Goal: Task Accomplishment & Management: Manage account settings

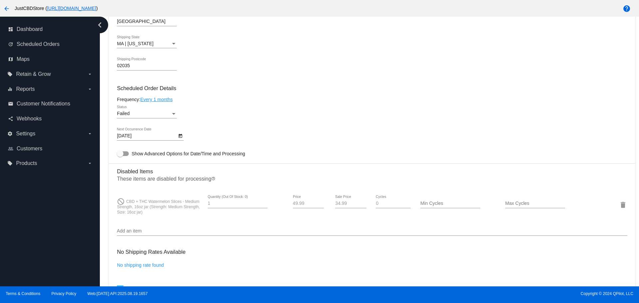
scroll to position [369, 0]
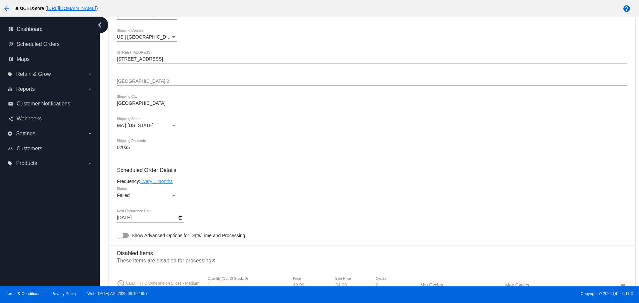
scroll to position [266, 0]
click at [49, 48] on link "update Scheduled Orders" at bounding box center [50, 44] width 85 height 11
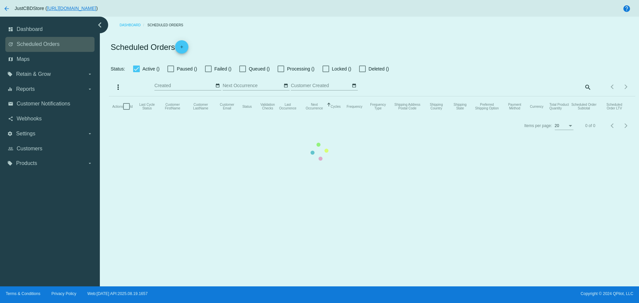
checkbox input "false"
checkbox input "true"
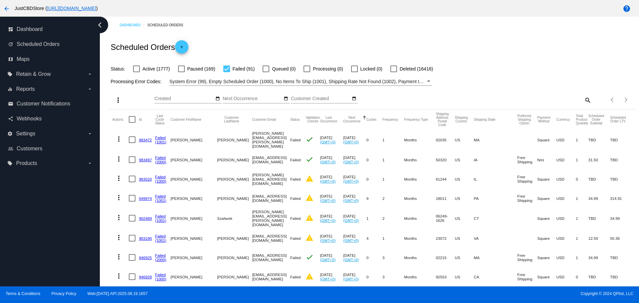
click at [143, 139] on link "983472" at bounding box center [145, 140] width 13 height 4
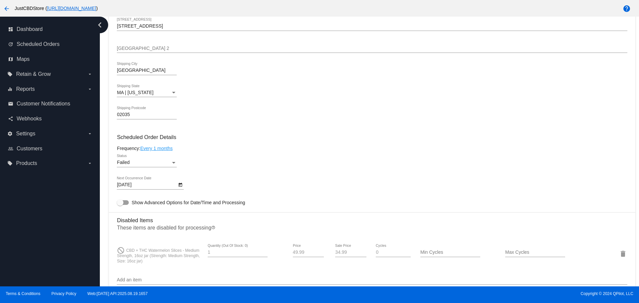
scroll to position [433, 0]
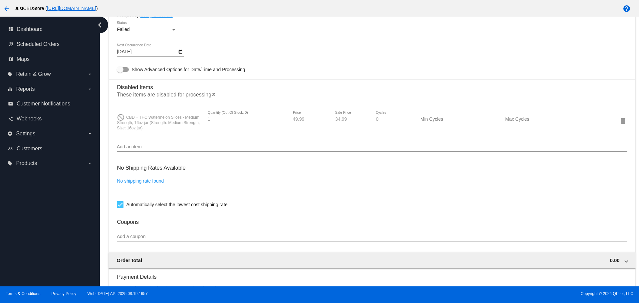
click at [134, 147] on input "Add an item" at bounding box center [372, 146] width 510 height 5
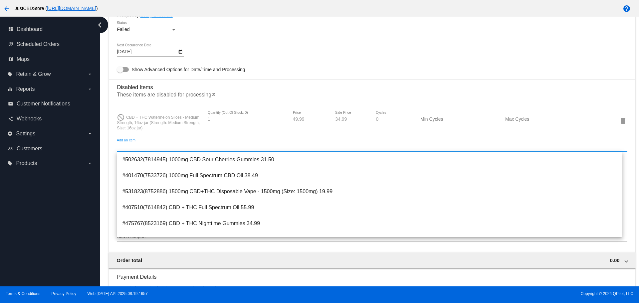
click at [134, 147] on input "Add an item" at bounding box center [372, 146] width 510 height 5
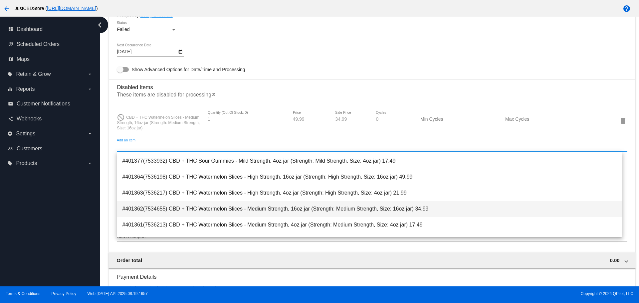
scroll to position [399, 0]
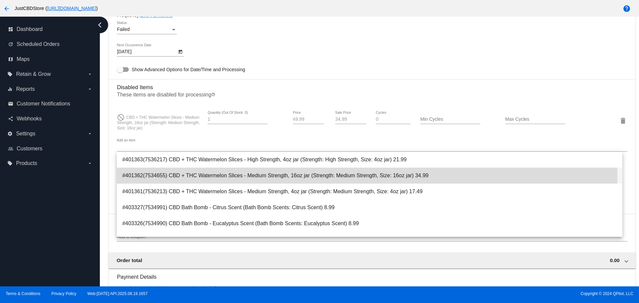
click at [286, 175] on span "#401362(7534655) CBD + THC Watermelon Slices - Medium Strength, 16oz jar (Stren…" at bounding box center [369, 176] width 494 height 16
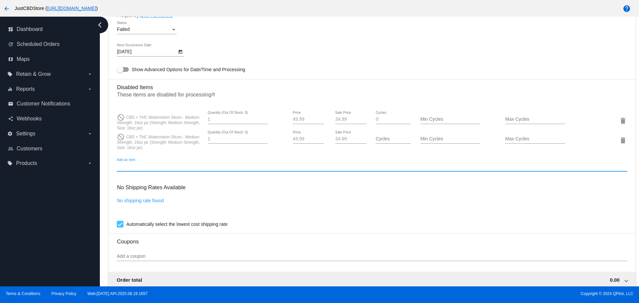
click at [130, 166] on input "Add an item" at bounding box center [372, 166] width 510 height 5
click at [129, 164] on input "Add an item" at bounding box center [372, 166] width 510 height 5
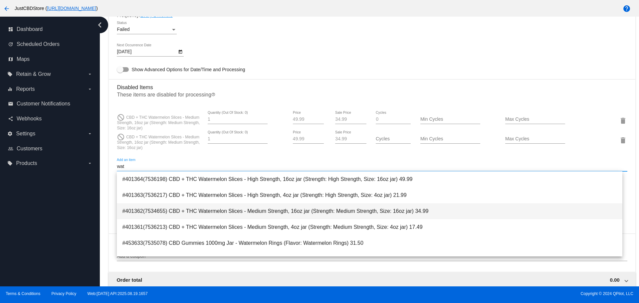
type input "wat"
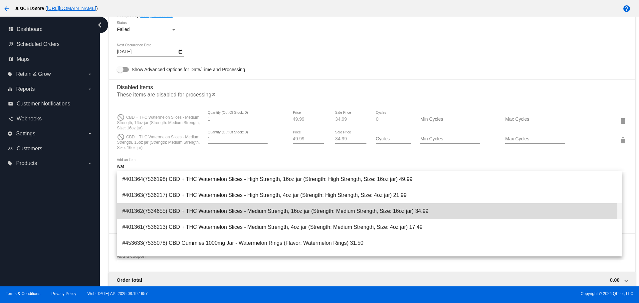
click at [315, 211] on span "#401362(7534655) CBD + THC Watermelon Slices - Medium Strength, 16oz jar (Stren…" at bounding box center [369, 211] width 494 height 16
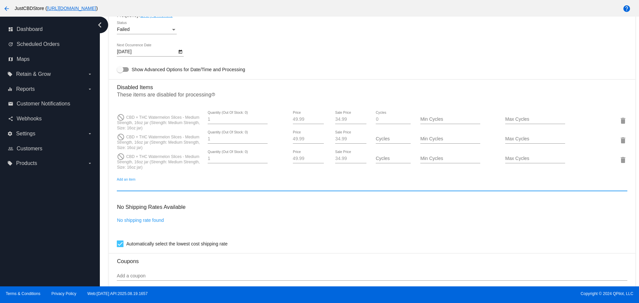
click at [129, 179] on div "Add an item" at bounding box center [372, 184] width 510 height 13
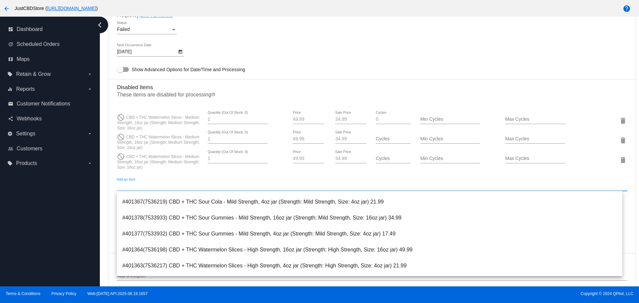
scroll to position [333, 0]
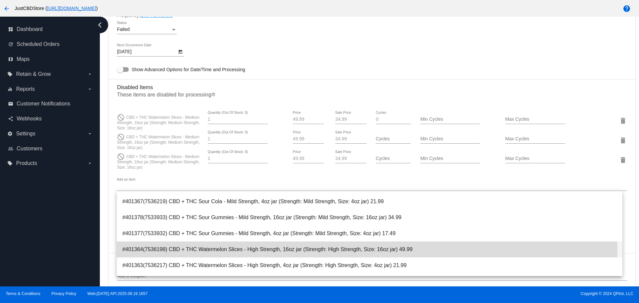
click at [328, 251] on span "#401364(7536198) CBD + THC Watermelon Slices - High Strength, 16oz jar (Strengt…" at bounding box center [369, 250] width 494 height 16
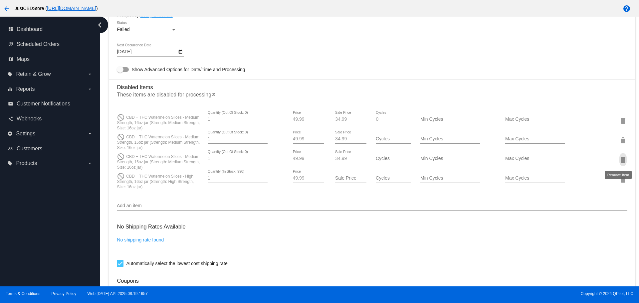
click at [619, 159] on mat-icon "delete" at bounding box center [623, 160] width 8 height 8
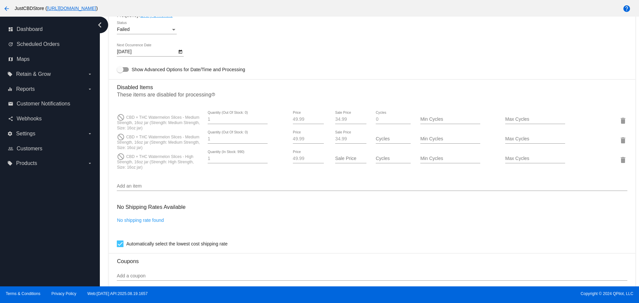
click at [622, 140] on mat-card "Customer 2197344: Michael Isom Michael.A.Isom@Gmail.com Customer Shipping Enter…" at bounding box center [372, 116] width 526 height 721
click at [619, 140] on mat-icon "delete" at bounding box center [623, 140] width 8 height 8
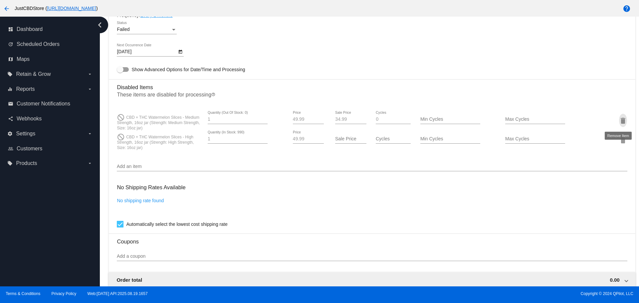
click at [619, 120] on mat-icon "delete" at bounding box center [623, 121] width 8 height 8
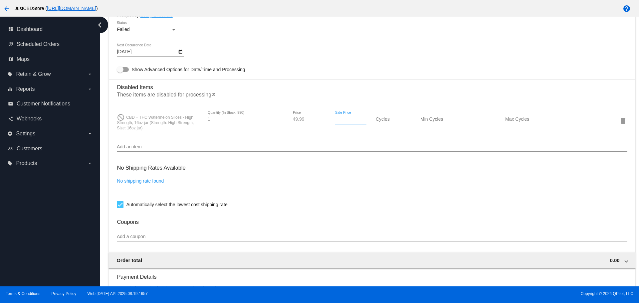
click at [339, 120] on input "Sale Price" at bounding box center [350, 119] width 31 height 5
type input "34.99"
click at [327, 166] on div "No Shipping Rates Available No shipping rate found Automatically select the low…" at bounding box center [372, 185] width 510 height 48
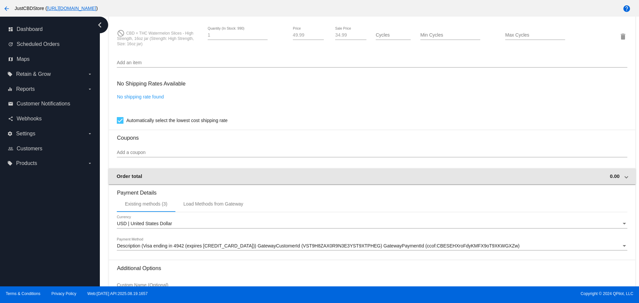
scroll to position [584, 0]
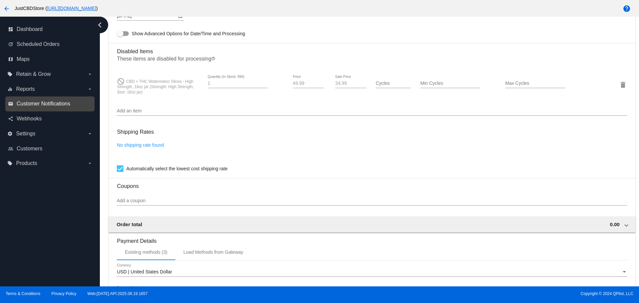
scroll to position [418, 0]
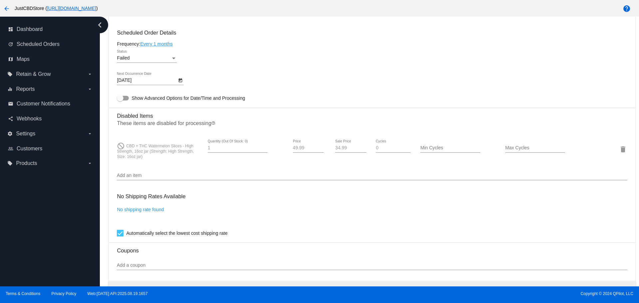
scroll to position [399, 0]
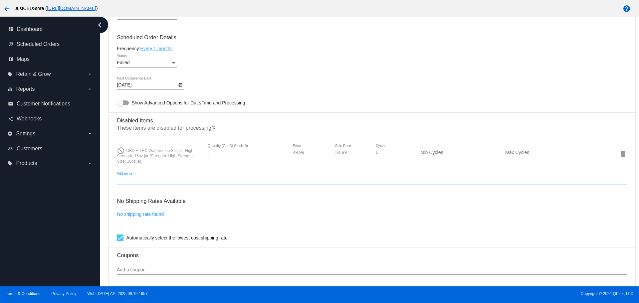
click at [144, 179] on input "Add an item" at bounding box center [372, 180] width 510 height 5
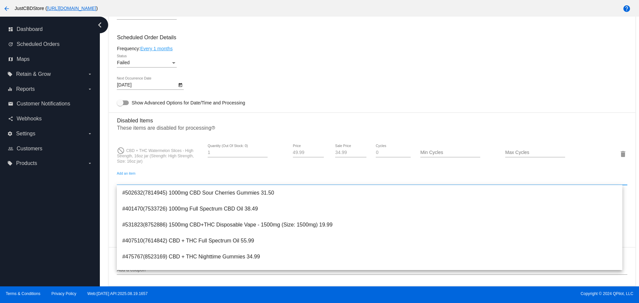
click at [144, 179] on input "Add an item" at bounding box center [372, 180] width 510 height 5
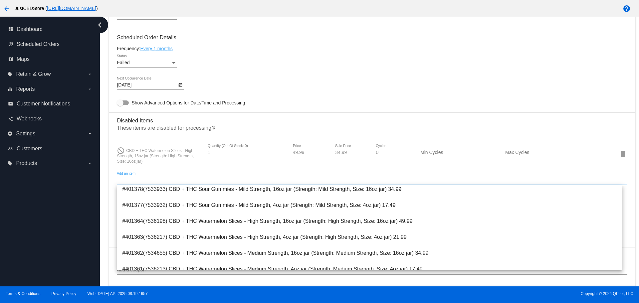
scroll to position [366, 0]
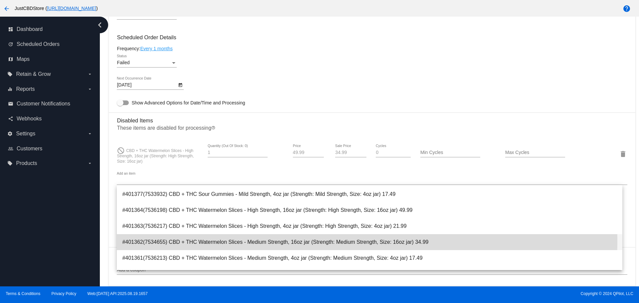
click at [288, 241] on span "#401362(7534655) CBD + THC Watermelon Slices - Medium Strength, 16oz jar (Stren…" at bounding box center [369, 242] width 494 height 16
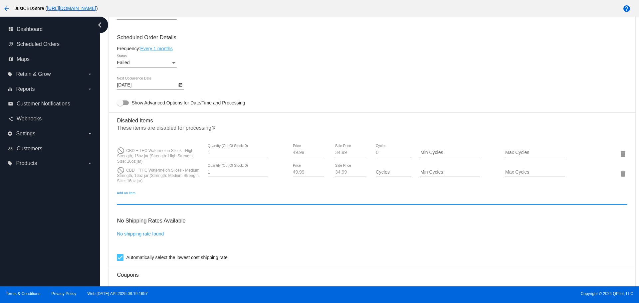
click at [145, 191] on mat-card-content "Customer 2197344: Michael Isom Michael.A.Isom@Gmail.com Customer Shipping Enter…" at bounding box center [372, 129] width 510 height 662
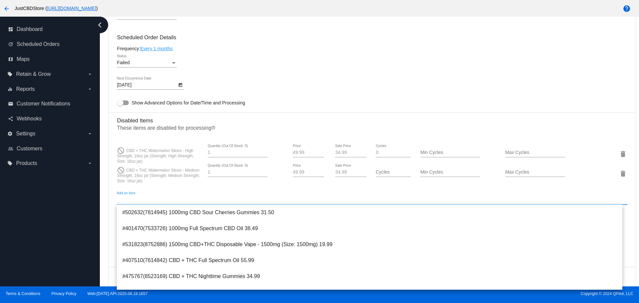
click at [127, 198] on input "Add an item" at bounding box center [372, 199] width 510 height 5
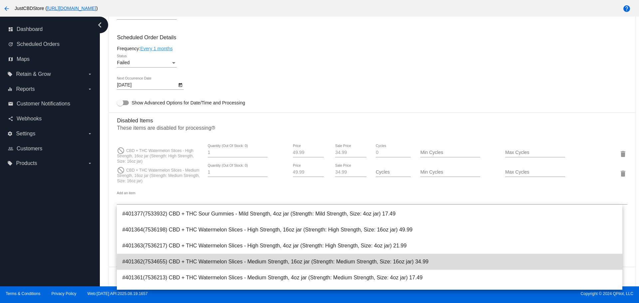
click at [371, 265] on span "#401362(7534655) CBD + THC Watermelon Slices - Medium Strength, 16oz jar (Stren…" at bounding box center [369, 262] width 494 height 16
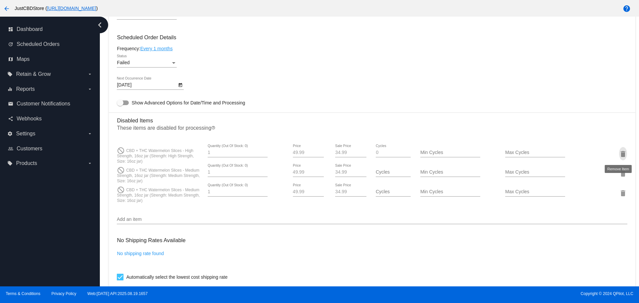
click at [619, 156] on mat-icon "delete" at bounding box center [623, 154] width 8 height 8
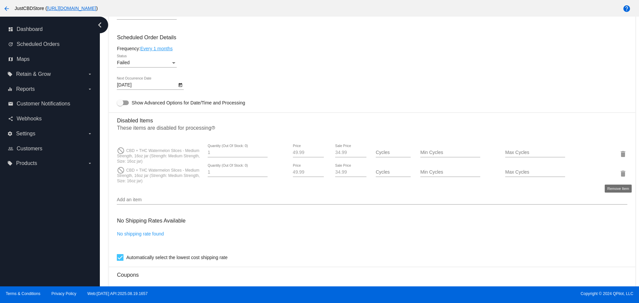
click at [620, 172] on mat-icon "delete" at bounding box center [623, 174] width 8 height 8
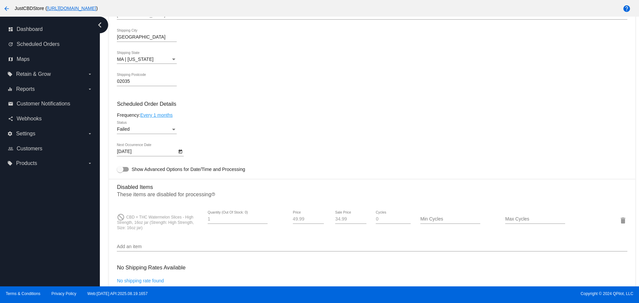
scroll to position [366, 0]
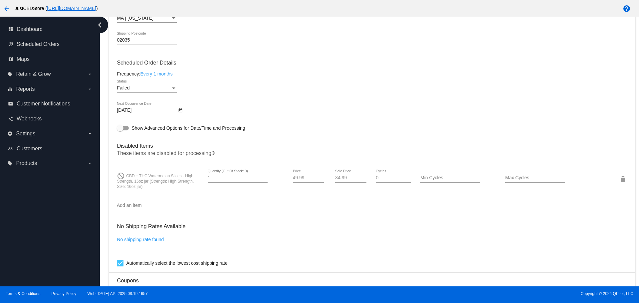
scroll to position [351, 0]
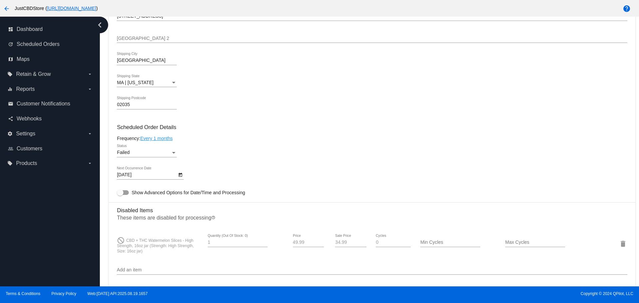
scroll to position [366, 0]
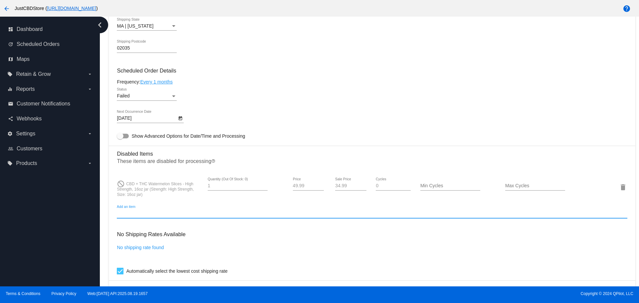
click at [138, 214] on input "Add an item" at bounding box center [372, 213] width 510 height 5
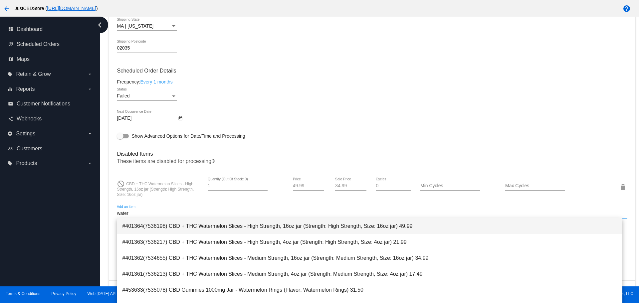
type input "water"
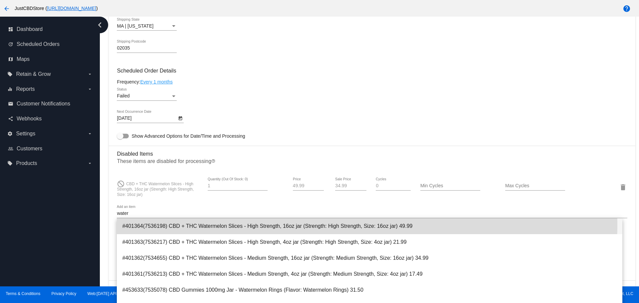
click at [353, 225] on span "#401364(7536198) CBD + THC Watermelon Slices - High Strength, 16oz jar (Strengt…" at bounding box center [369, 226] width 494 height 16
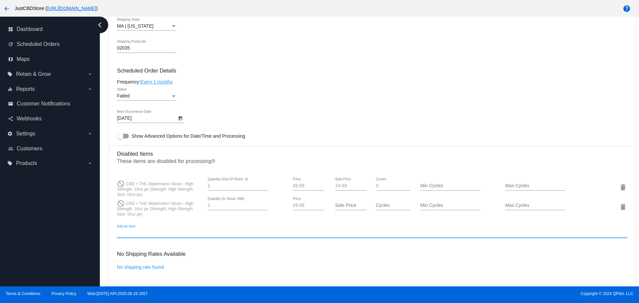
click at [125, 233] on input "Add an item" at bounding box center [372, 233] width 510 height 5
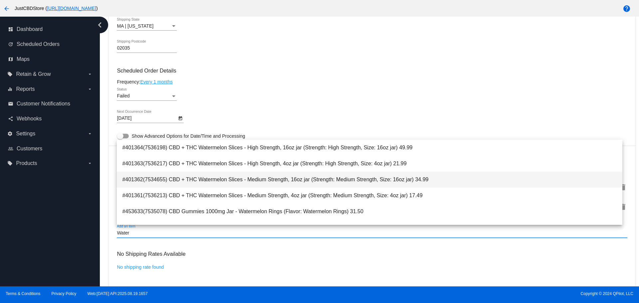
type input "Water"
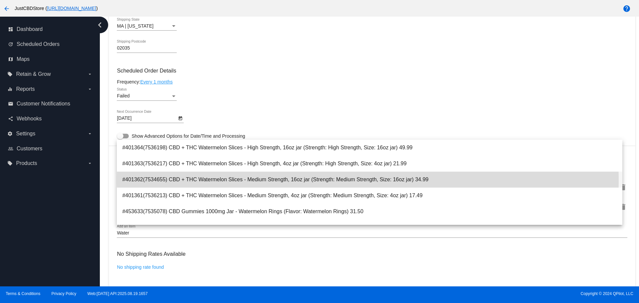
click at [368, 180] on span "#401362(7534655) CBD + THC Watermelon Slices - Medium Strength, 16oz jar (Stren…" at bounding box center [369, 180] width 494 height 16
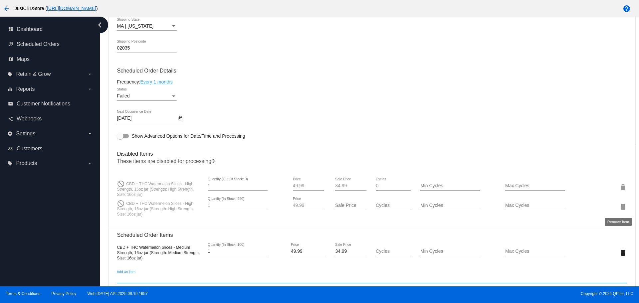
click at [619, 206] on mat-icon "delete" at bounding box center [623, 207] width 8 height 8
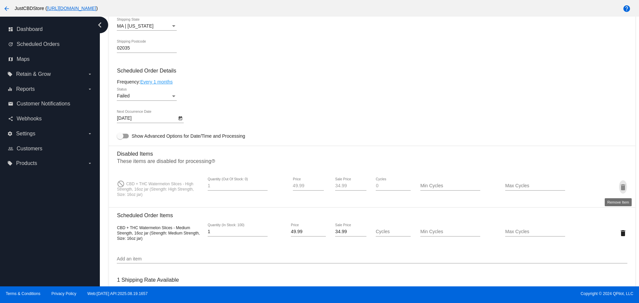
click at [619, 189] on mat-icon "delete" at bounding box center [623, 187] width 8 height 8
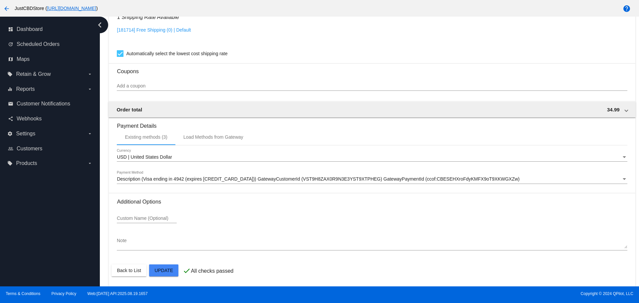
scroll to position [568, 0]
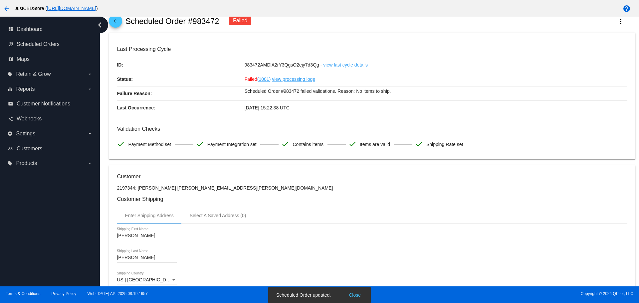
scroll to position [0, 0]
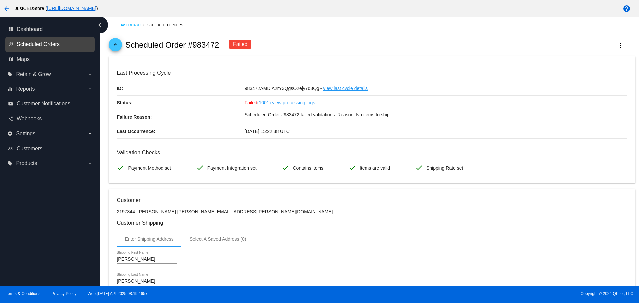
click at [45, 46] on span "Scheduled Orders" at bounding box center [38, 44] width 43 height 6
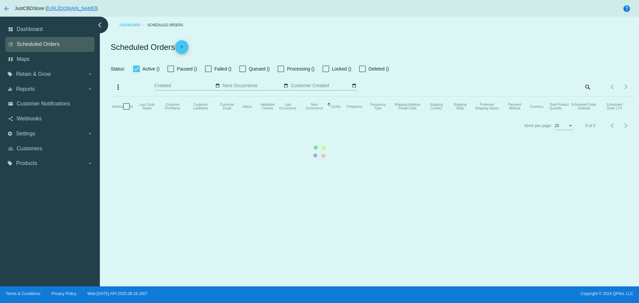
checkbox input "false"
checkbox input "true"
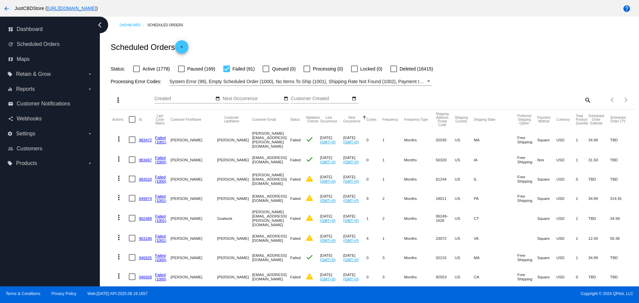
click at [145, 179] on link "983520" at bounding box center [145, 179] width 13 height 4
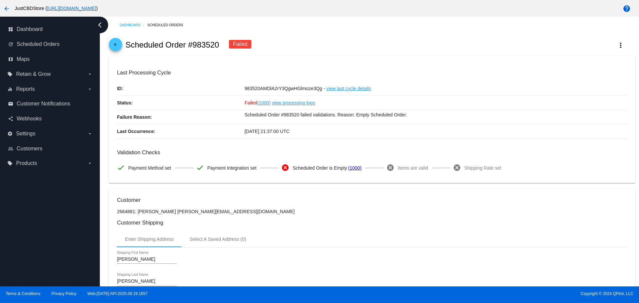
click at [99, 24] on icon "chevron_left" at bounding box center [99, 25] width 11 height 11
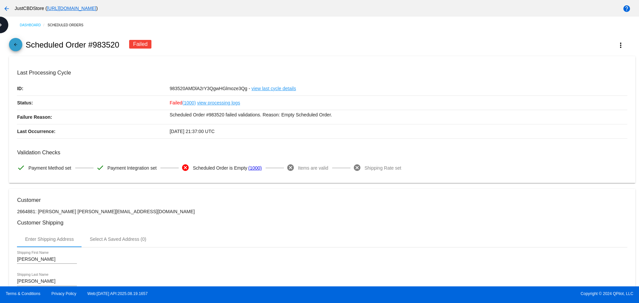
click at [14, 47] on mat-icon "arrow_back" at bounding box center [16, 46] width 8 height 8
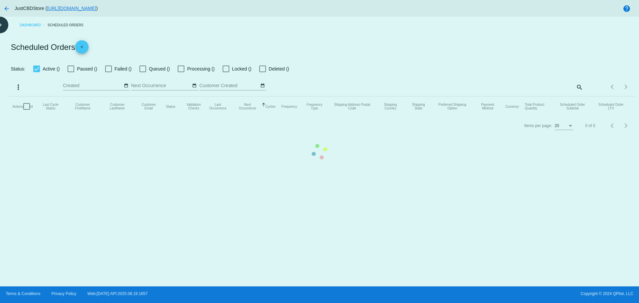
checkbox input "false"
checkbox input "true"
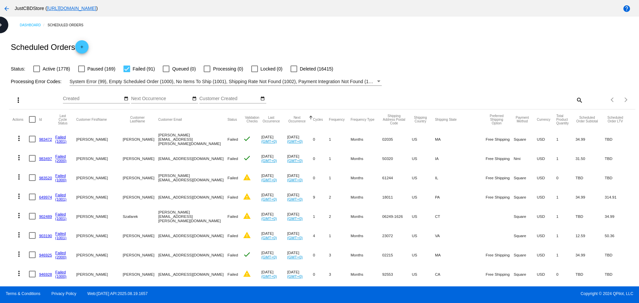
click at [32, 179] on div at bounding box center [32, 177] width 7 height 7
click at [32, 181] on input "checkbox" at bounding box center [32, 181] width 0 height 0
checkbox input "true"
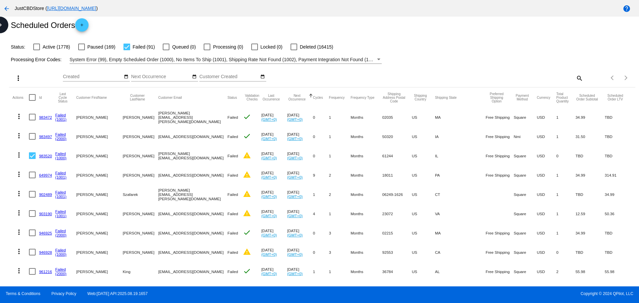
scroll to position [33, 0]
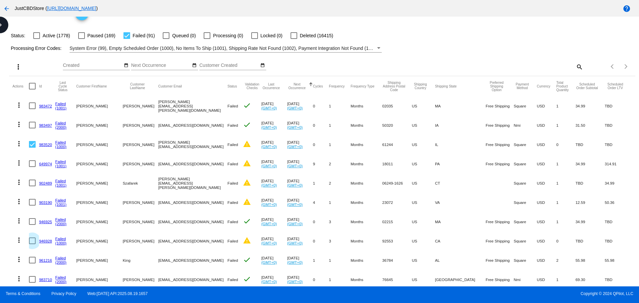
click at [30, 243] on div at bounding box center [32, 241] width 7 height 7
click at [32, 244] on input "checkbox" at bounding box center [32, 244] width 0 height 0
checkbox input "true"
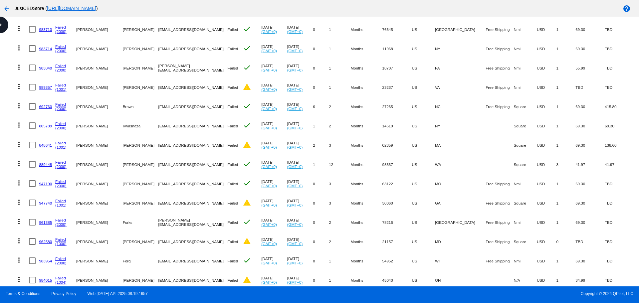
scroll to position [299, 0]
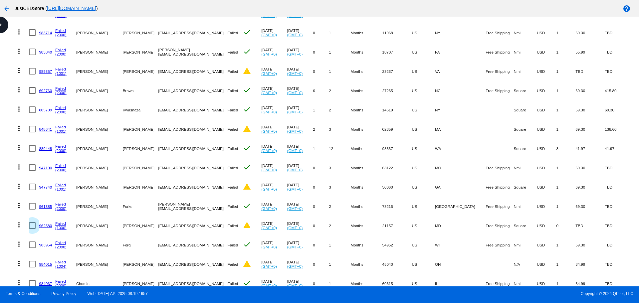
click at [33, 227] on div at bounding box center [32, 225] width 7 height 7
click at [32, 229] on input "checkbox" at bounding box center [32, 229] width 0 height 0
checkbox input "true"
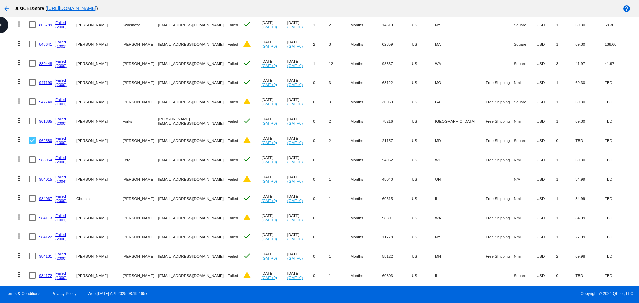
scroll to position [399, 0]
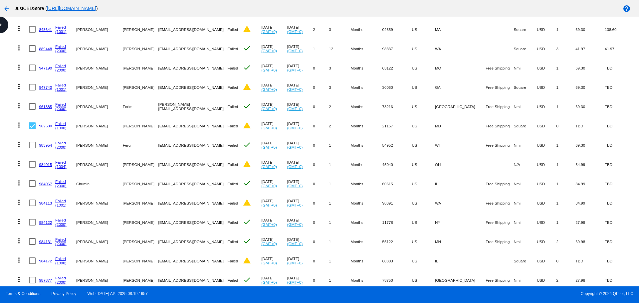
click at [30, 260] on div at bounding box center [32, 261] width 7 height 7
click at [32, 264] on input "checkbox" at bounding box center [32, 264] width 0 height 0
checkbox input "true"
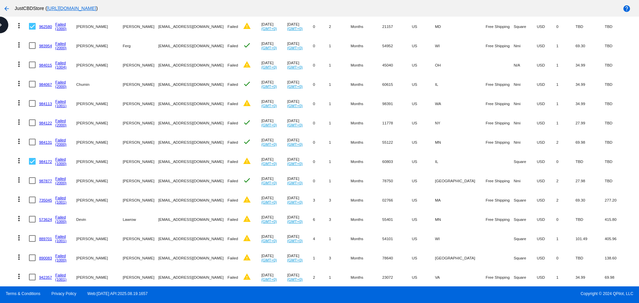
scroll to position [499, 0]
click at [32, 219] on div at bounding box center [32, 219] width 7 height 7
click at [32, 222] on input "checkbox" at bounding box center [32, 222] width 0 height 0
checkbox input "true"
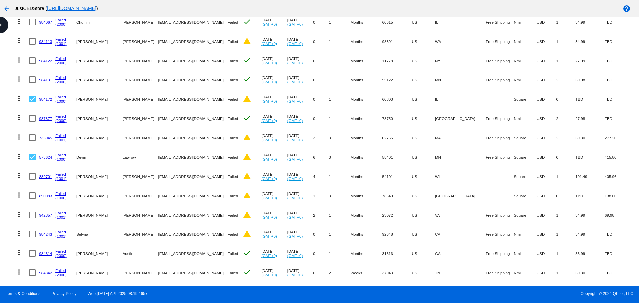
scroll to position [566, 0]
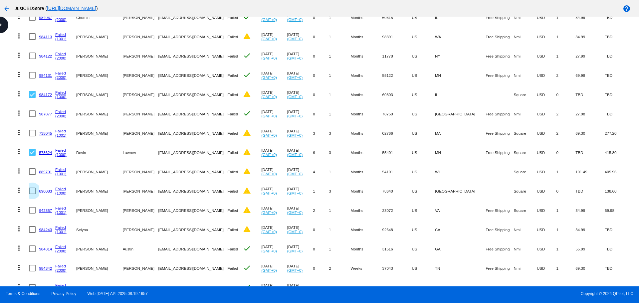
click at [33, 190] on div at bounding box center [32, 191] width 7 height 7
click at [32, 194] on input "checkbox" at bounding box center [32, 194] width 0 height 0
checkbox input "true"
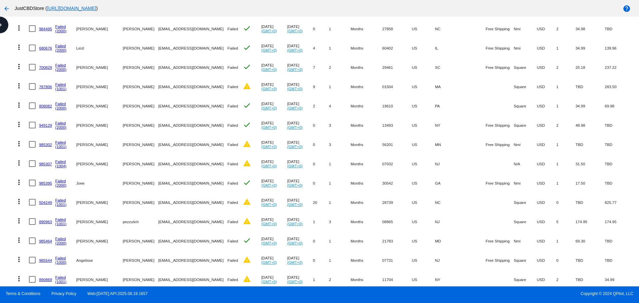
scroll to position [1031, 0]
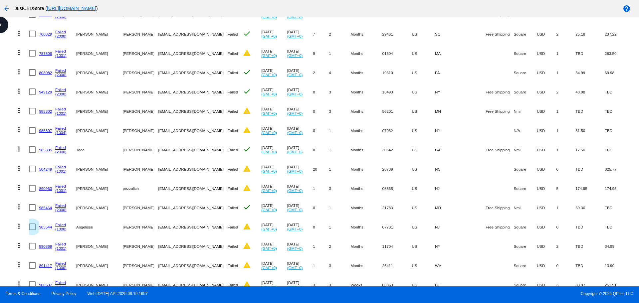
click at [32, 228] on div at bounding box center [32, 227] width 7 height 7
click at [32, 230] on input "checkbox" at bounding box center [32, 230] width 0 height 0
checkbox input "true"
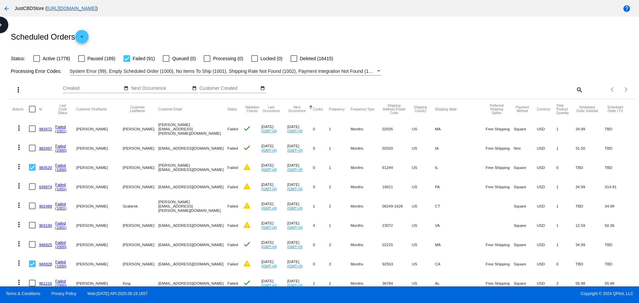
scroll to position [0, 0]
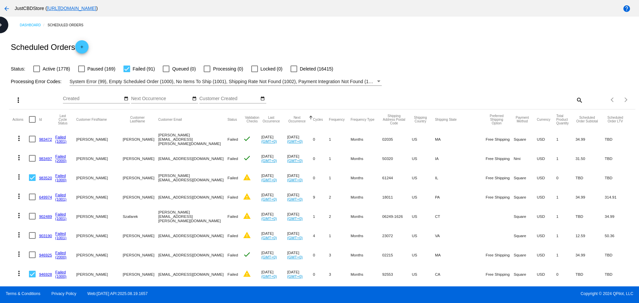
click at [17, 101] on mat-icon "more_vert" at bounding box center [18, 100] width 8 height 8
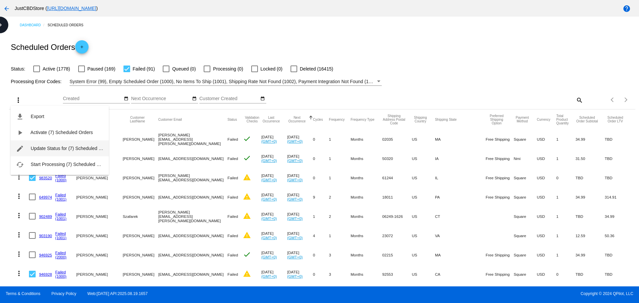
click at [92, 150] on span "Update Status for (7) Scheduled Orders" at bounding box center [72, 148] width 82 height 5
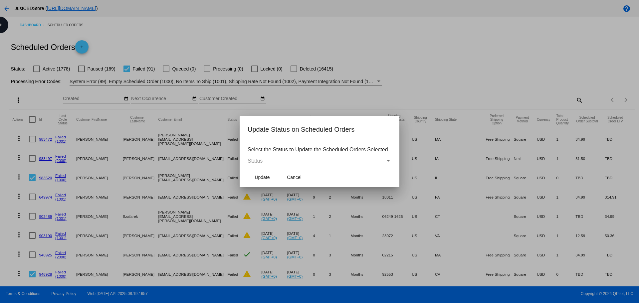
click at [253, 161] on span "Status" at bounding box center [255, 161] width 15 height 6
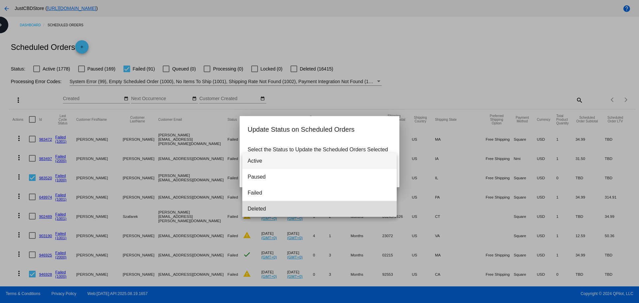
click at [273, 211] on span "Deleted" at bounding box center [320, 209] width 144 height 16
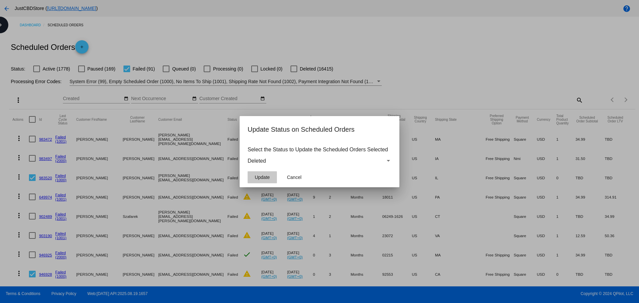
click at [264, 178] on span "Update" at bounding box center [262, 177] width 15 height 5
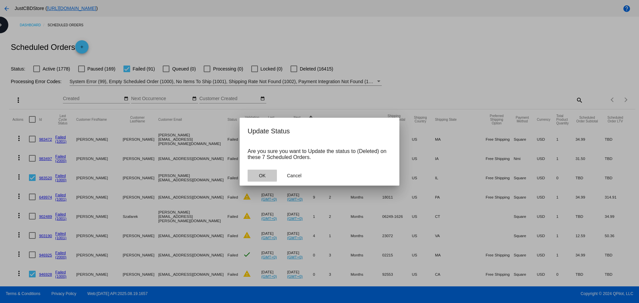
click at [268, 180] on button "OK" at bounding box center [262, 176] width 29 height 12
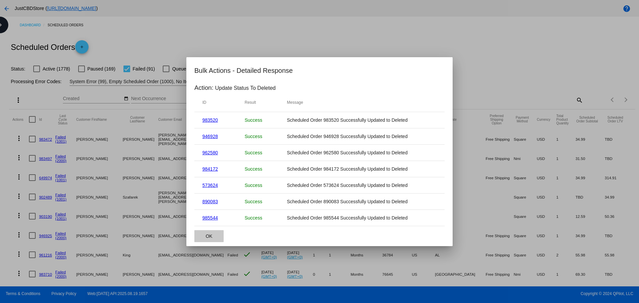
click at [210, 237] on span "OK" at bounding box center [209, 236] width 7 height 5
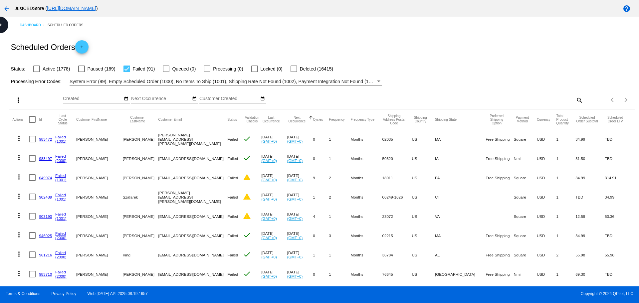
click at [43, 179] on link "649974" at bounding box center [45, 178] width 13 height 4
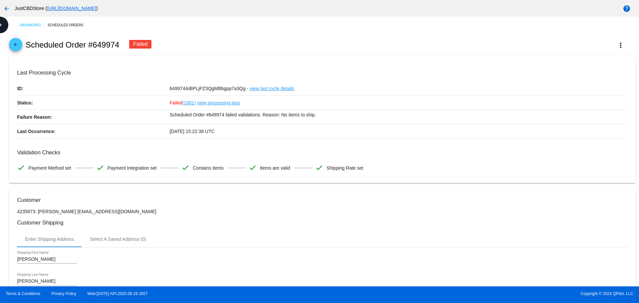
click at [13, 46] on mat-icon "arrow_back" at bounding box center [16, 46] width 8 height 8
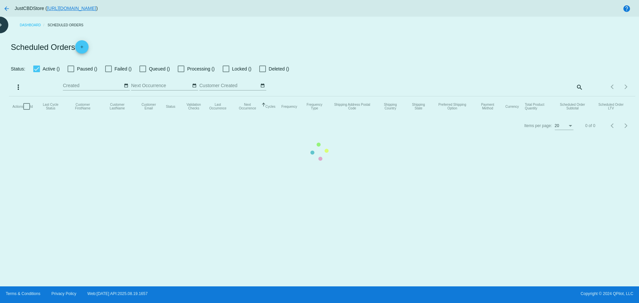
checkbox input "false"
checkbox input "true"
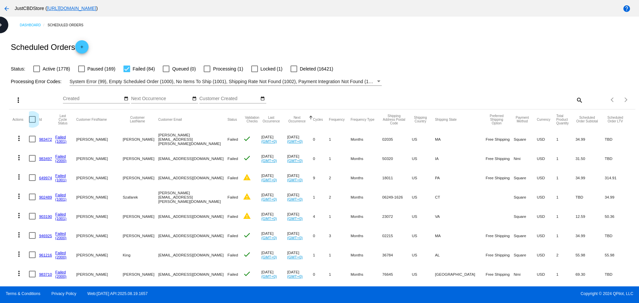
click at [34, 118] on div at bounding box center [32, 119] width 7 height 7
click at [32, 123] on input "checkbox" at bounding box center [32, 123] width 0 height 0
checkbox input "true"
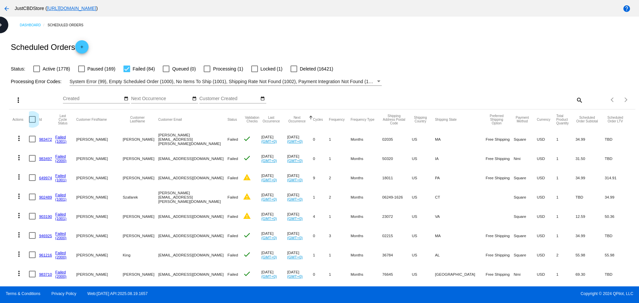
checkbox input "true"
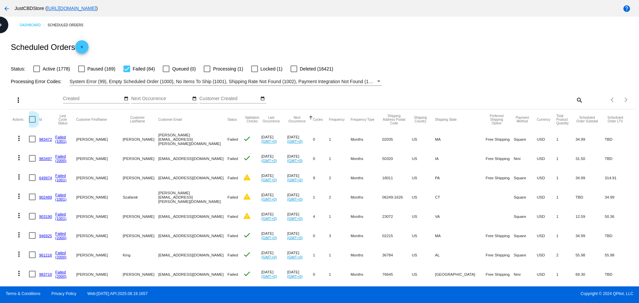
checkbox input "true"
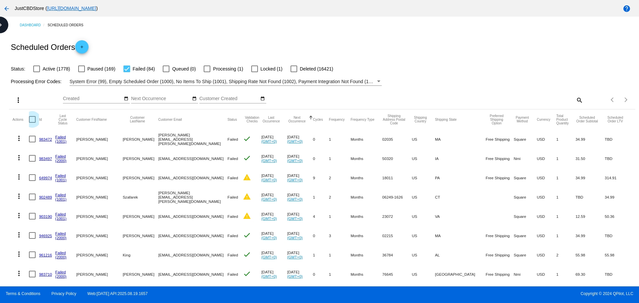
checkbox input "true"
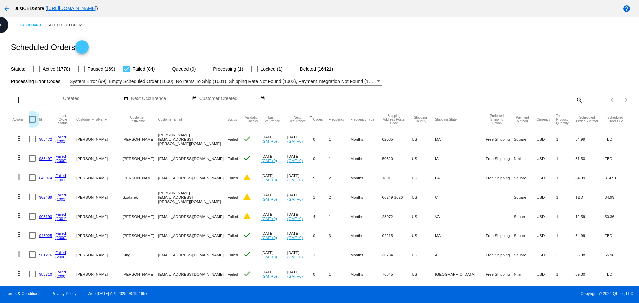
checkbox input "true"
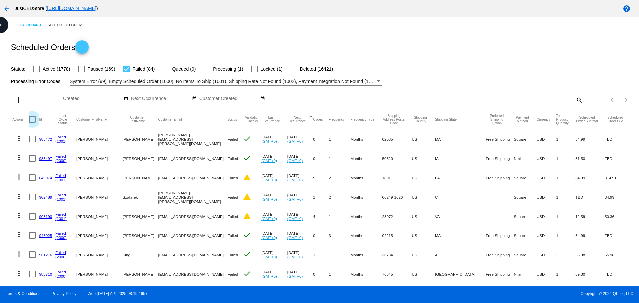
checkbox input "true"
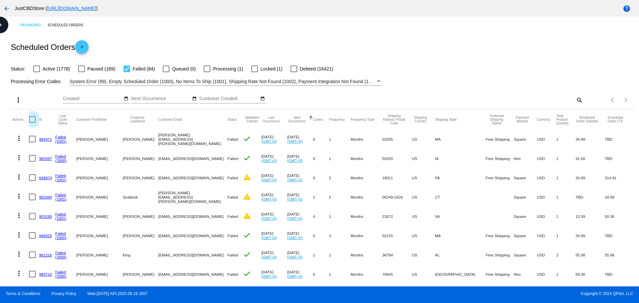
checkbox input "true"
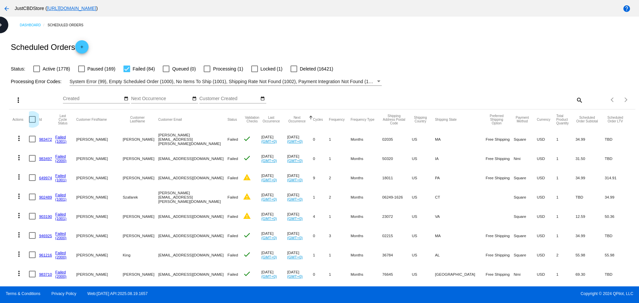
checkbox input "true"
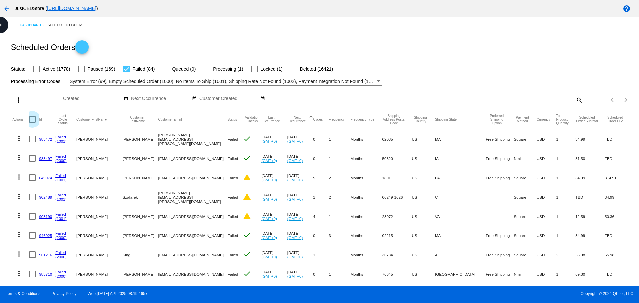
checkbox input "true"
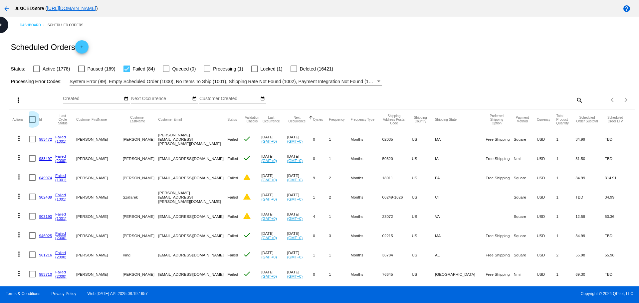
checkbox input "true"
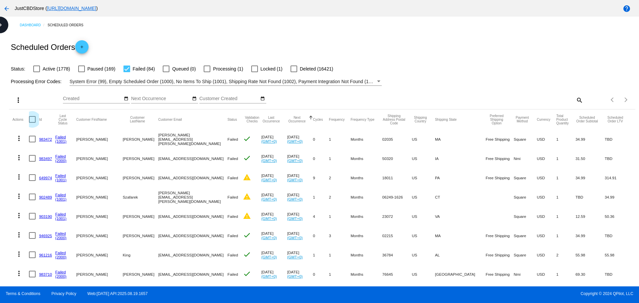
checkbox input "true"
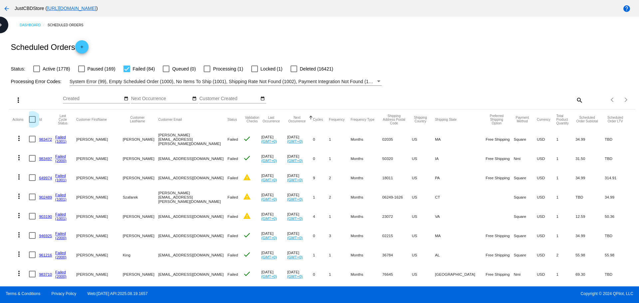
checkbox input "true"
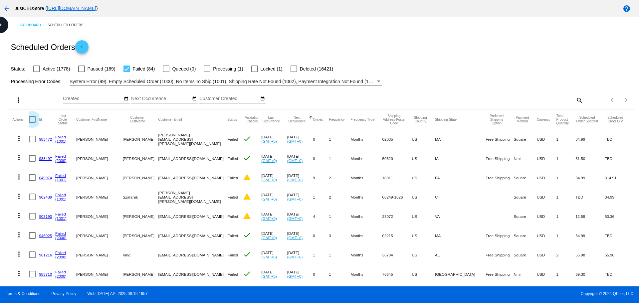
checkbox input "true"
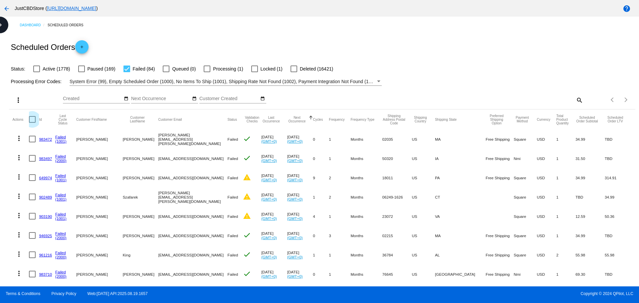
checkbox input "true"
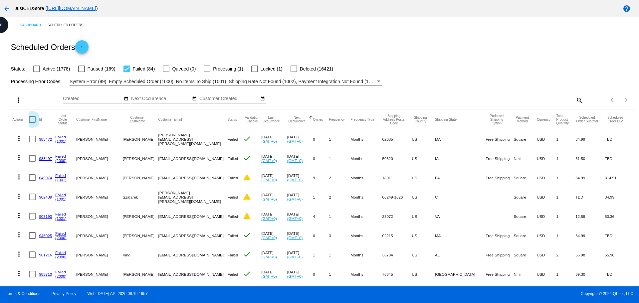
checkbox input "true"
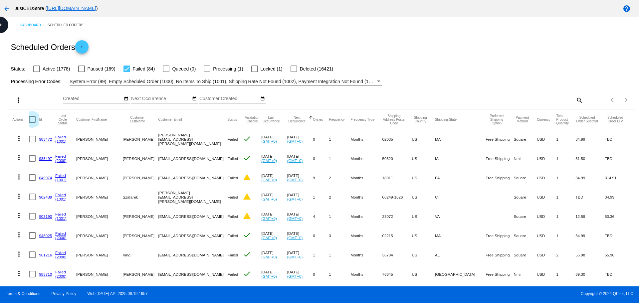
checkbox input "true"
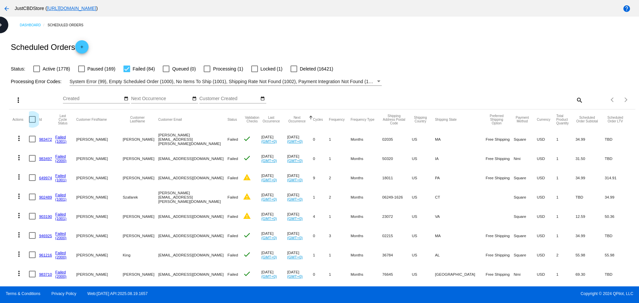
checkbox input "true"
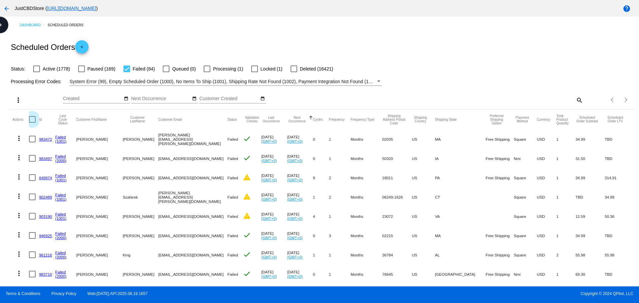
checkbox input "true"
click at [18, 99] on mat-icon "more_vert" at bounding box center [18, 100] width 8 height 8
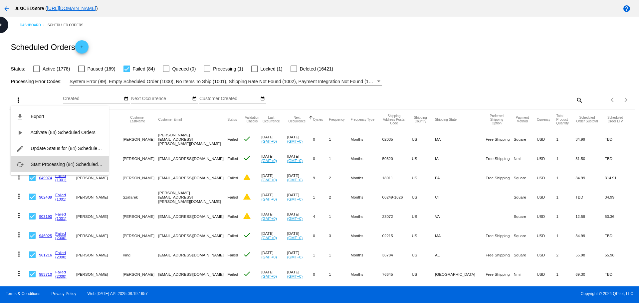
click at [50, 166] on span "Start Processing (84) Scheduled Orders" at bounding box center [72, 164] width 83 height 5
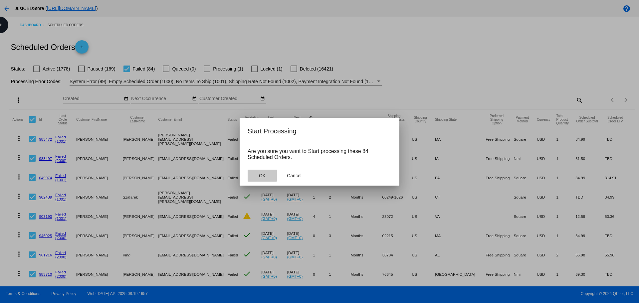
click at [260, 176] on span "OK" at bounding box center [262, 175] width 7 height 5
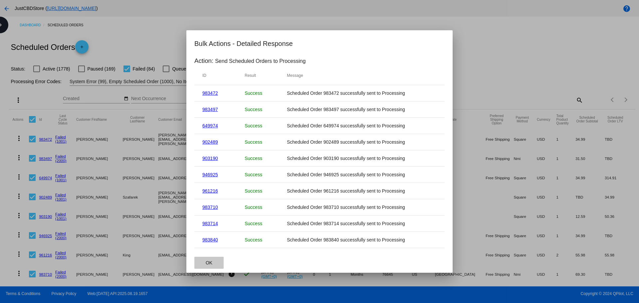
click at [204, 263] on button "OK" at bounding box center [208, 263] width 29 height 12
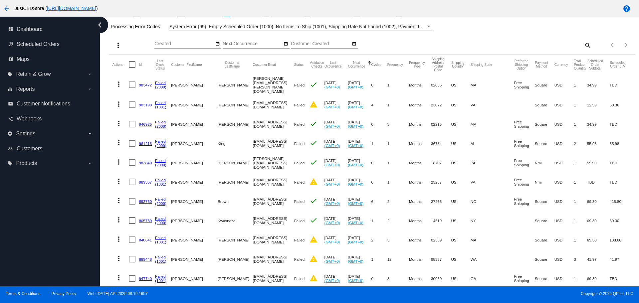
scroll to position [67, 0]
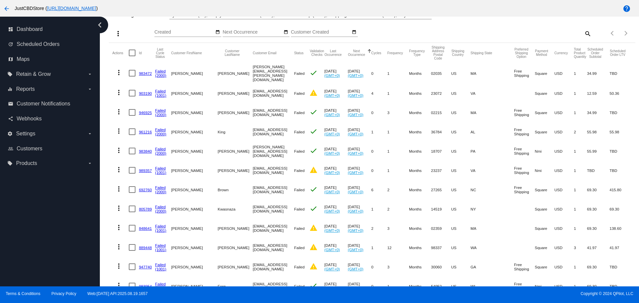
click at [143, 93] on link "903190" at bounding box center [145, 93] width 13 height 4
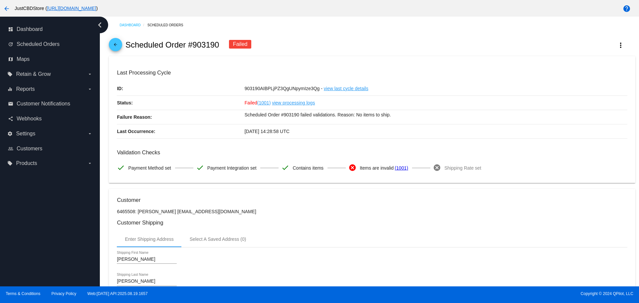
click at [119, 45] on mat-icon "arrow_back" at bounding box center [115, 46] width 8 height 8
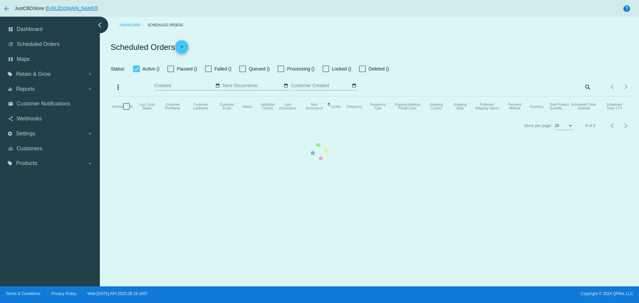
checkbox input "false"
checkbox input "true"
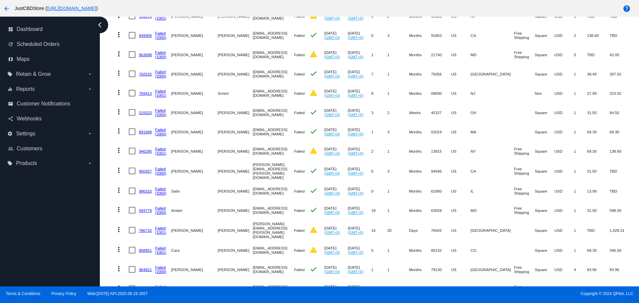
scroll to position [793, 0]
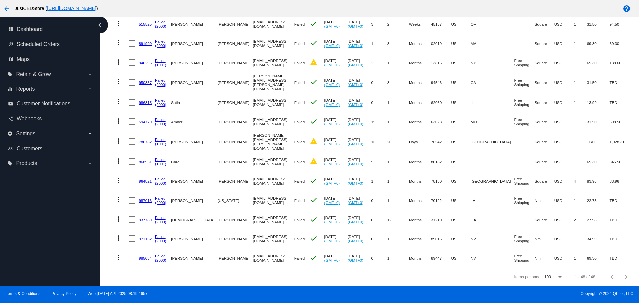
click at [144, 160] on link "868951" at bounding box center [145, 162] width 13 height 4
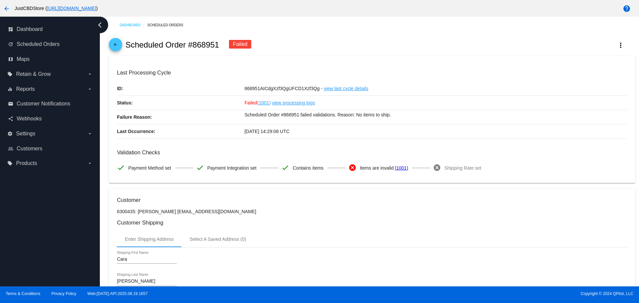
drag, startPoint x: 129, startPoint y: 44, endPoint x: 125, endPoint y: 46, distance: 4.8
click at [129, 44] on h2 "Scheduled Order #868951" at bounding box center [172, 44] width 94 height 9
click at [121, 47] on link "arrow_back" at bounding box center [115, 44] width 13 height 13
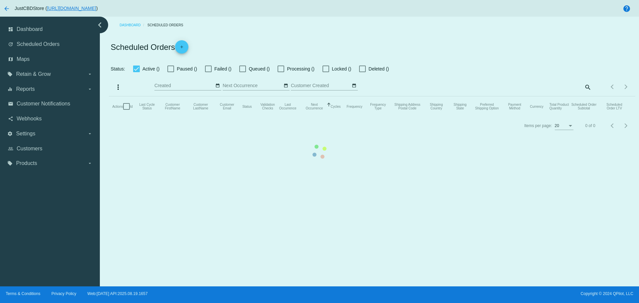
checkbox input "false"
checkbox input "true"
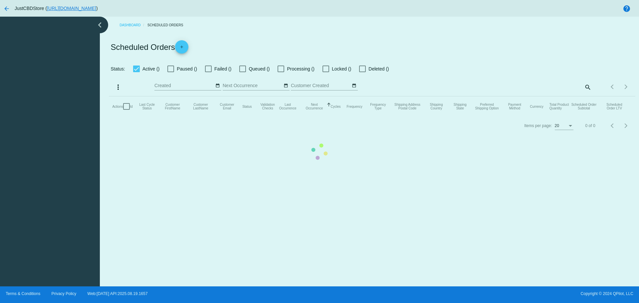
checkbox input "false"
checkbox input "true"
checkbox input "false"
checkbox input "true"
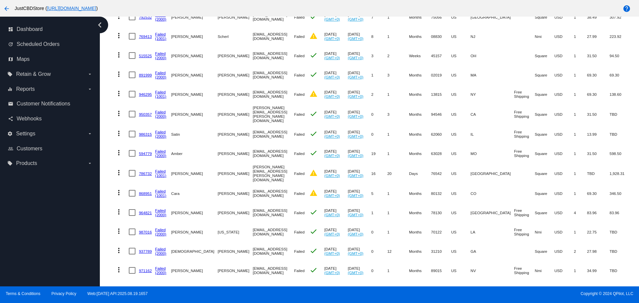
scroll to position [793, 0]
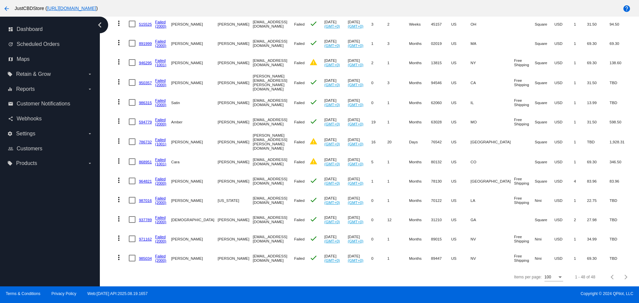
click at [146, 160] on link "868951" at bounding box center [145, 162] width 13 height 4
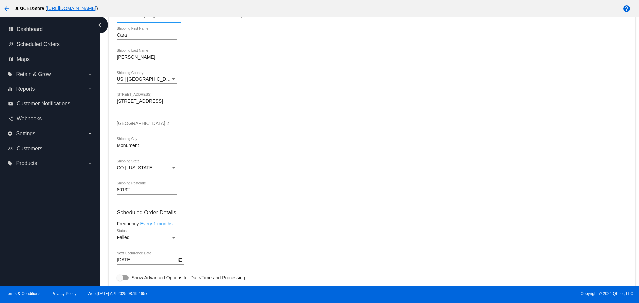
scroll to position [200, 0]
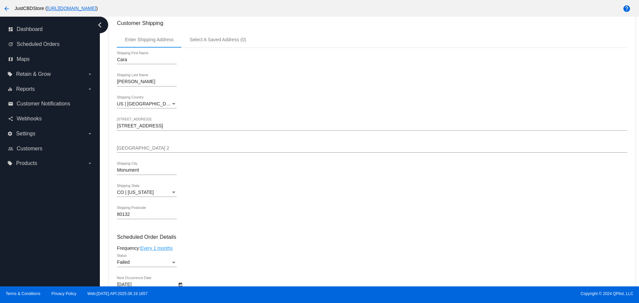
click at [99, 25] on icon "chevron_left" at bounding box center [99, 25] width 11 height 11
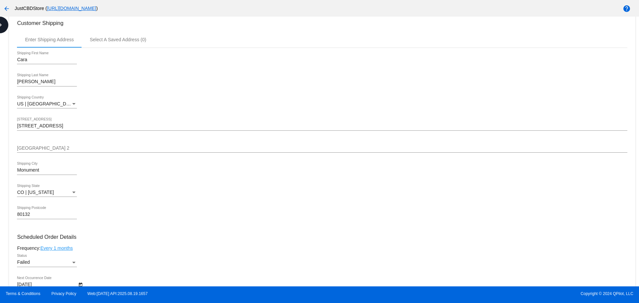
click at [8, 10] on mat-icon "arrow_back" at bounding box center [7, 9] width 8 height 8
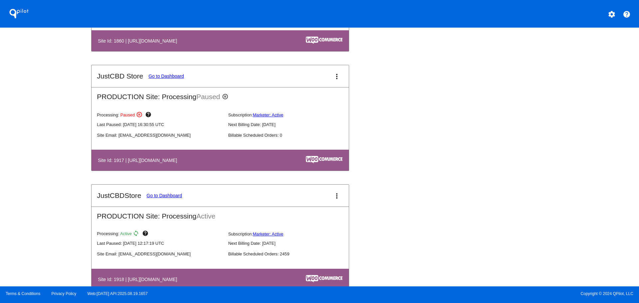
scroll to position [732, 0]
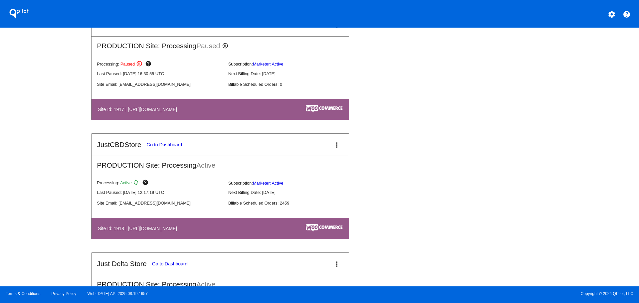
click at [156, 143] on link "Go to Dashboard" at bounding box center [164, 144] width 36 height 5
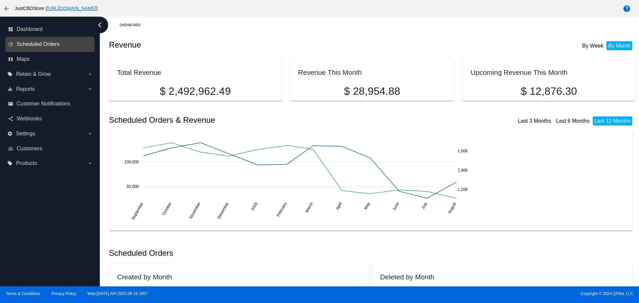
click at [31, 46] on span "Scheduled Orders" at bounding box center [38, 44] width 43 height 6
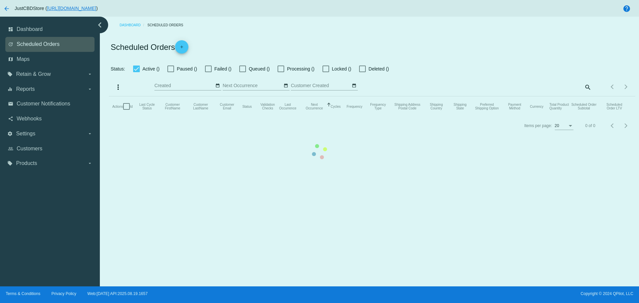
checkbox input "false"
checkbox input "true"
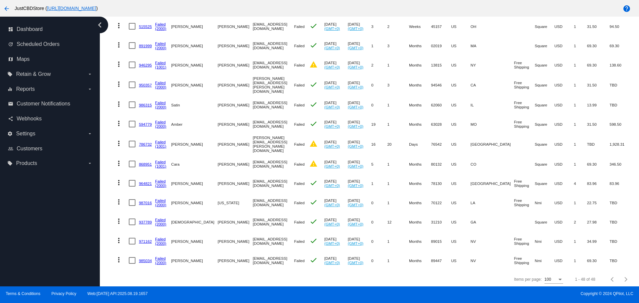
scroll to position [793, 0]
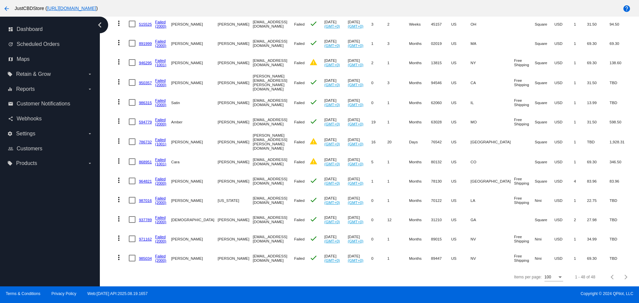
click at [146, 140] on link "786732" at bounding box center [145, 142] width 13 height 4
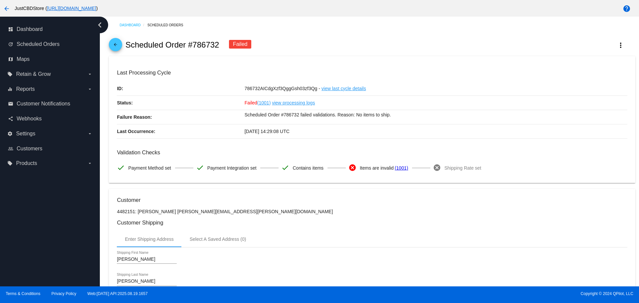
click at [118, 49] on mat-icon "arrow_back" at bounding box center [115, 46] width 8 height 8
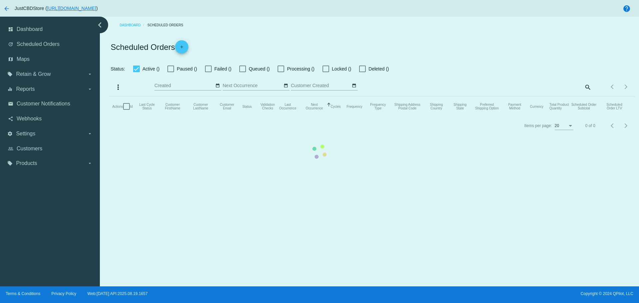
checkbox input "false"
checkbox input "true"
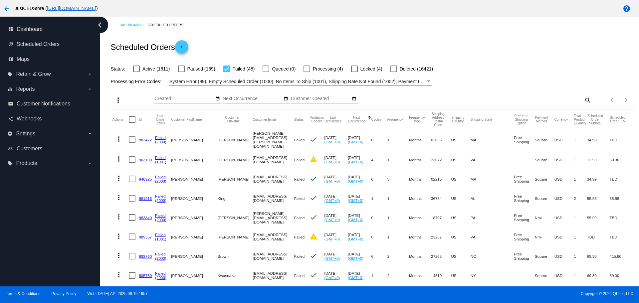
click at [144, 158] on link "903190" at bounding box center [145, 160] width 13 height 4
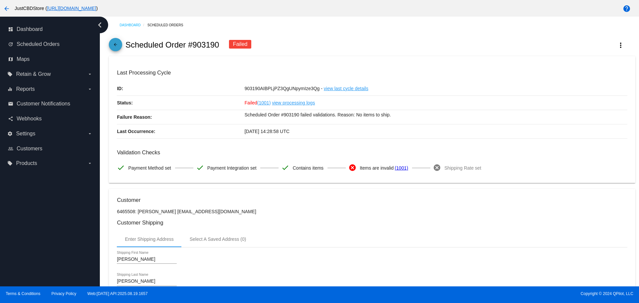
click at [115, 41] on span "arrow_back" at bounding box center [115, 46] width 8 height 16
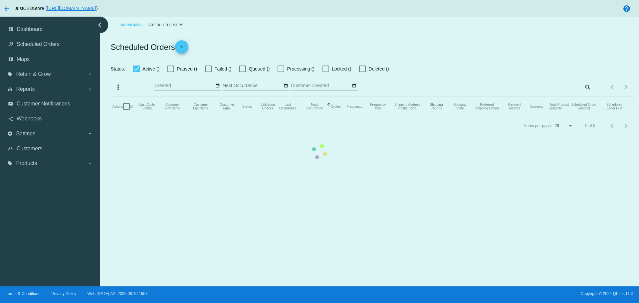
checkbox input "false"
checkbox input "true"
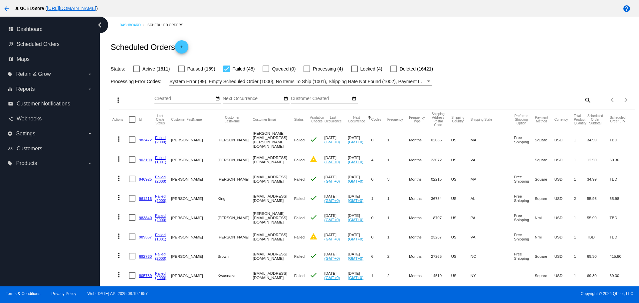
click at [147, 236] on link "989357" at bounding box center [145, 237] width 13 height 4
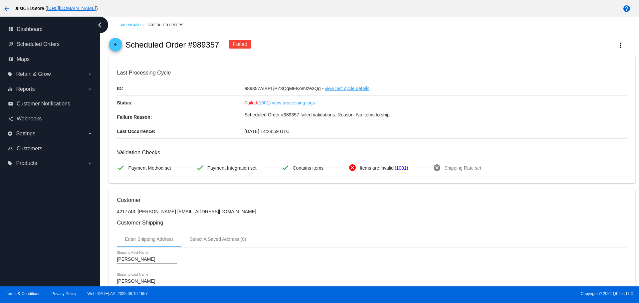
click at [115, 46] on mat-icon "arrow_back" at bounding box center [115, 46] width 8 height 8
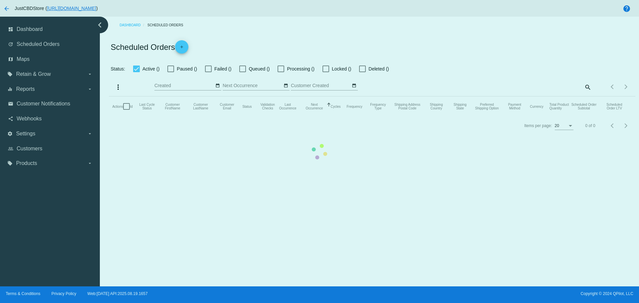
checkbox input "false"
checkbox input "true"
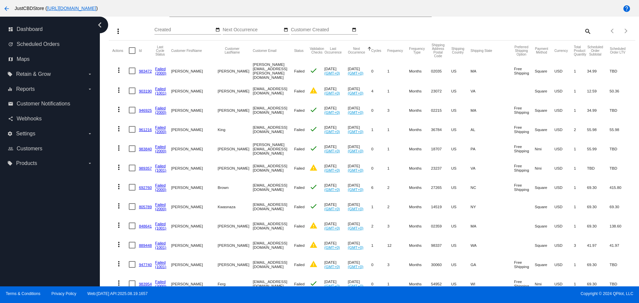
scroll to position [100, 0]
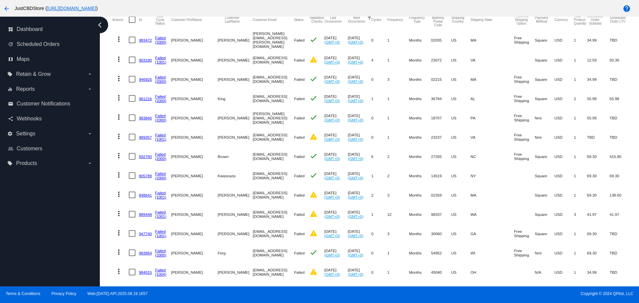
click at [145, 196] on link "848641" at bounding box center [145, 195] width 13 height 4
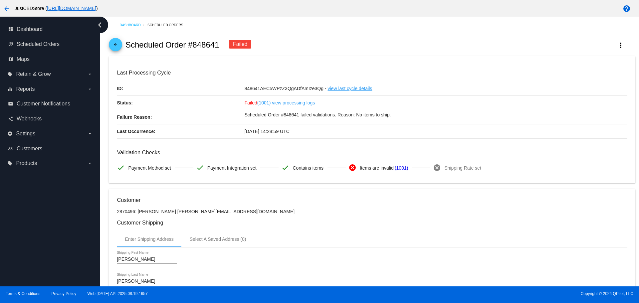
click at [103, 25] on icon "chevron_left" at bounding box center [99, 25] width 11 height 11
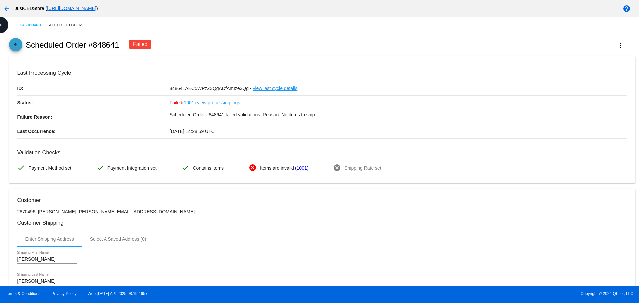
click at [17, 48] on mat-icon "arrow_back" at bounding box center [16, 46] width 8 height 8
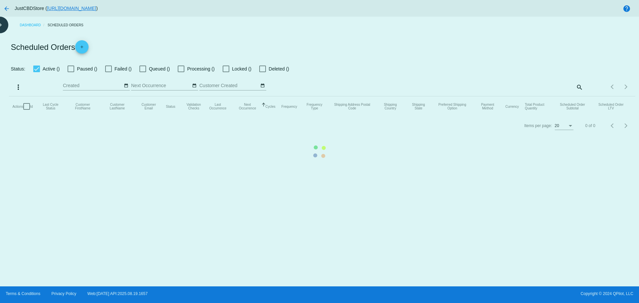
checkbox input "false"
checkbox input "true"
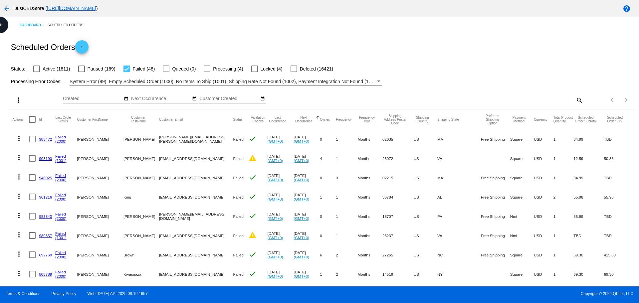
click at [48, 161] on mat-cell "903190" at bounding box center [47, 158] width 16 height 19
click at [48, 158] on link "903190" at bounding box center [45, 158] width 13 height 4
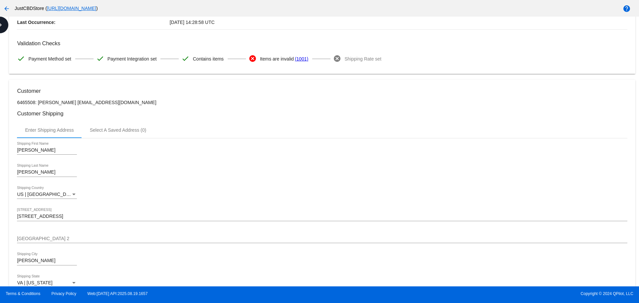
scroll to position [100, 0]
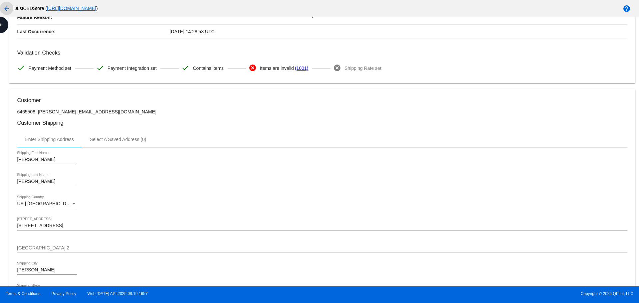
click at [4, 8] on mat-icon "arrow_back" at bounding box center [7, 9] width 8 height 8
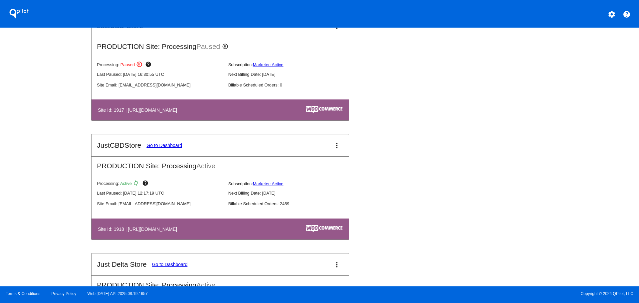
scroll to position [732, 0]
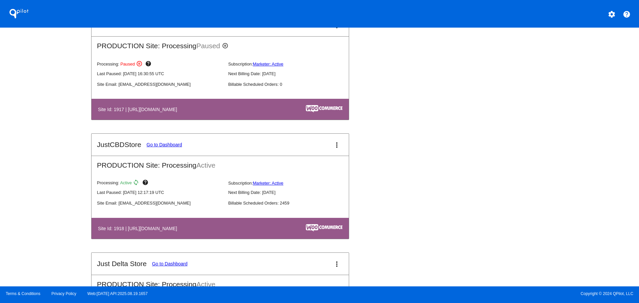
click at [164, 146] on link "Go to Dashboard" at bounding box center [164, 144] width 36 height 5
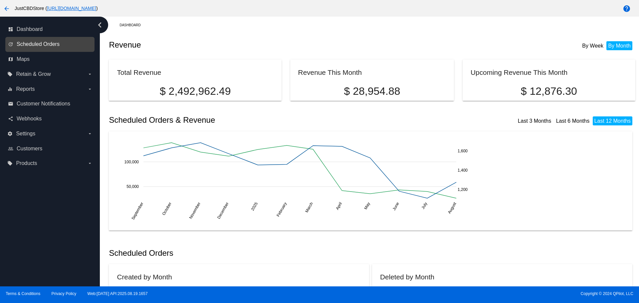
click at [44, 46] on span "Scheduled Orders" at bounding box center [38, 44] width 43 height 6
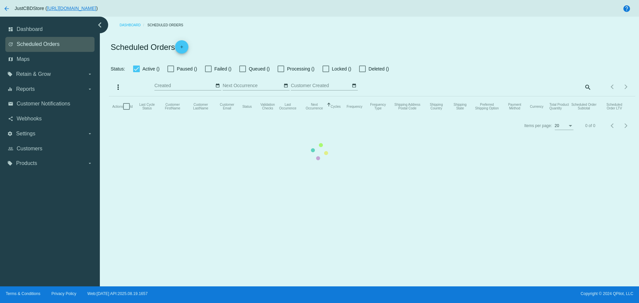
checkbox input "false"
checkbox input "true"
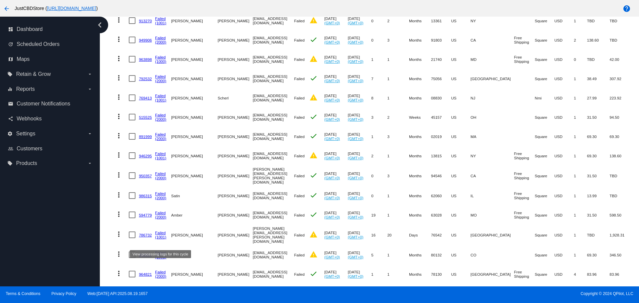
scroll to position [793, 0]
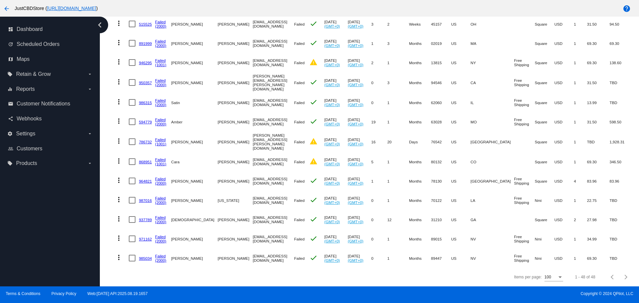
click at [140, 160] on link "868951" at bounding box center [145, 162] width 13 height 4
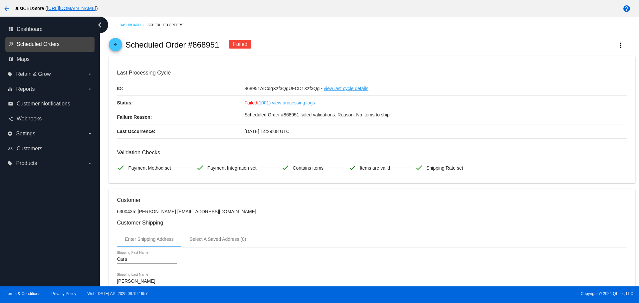
click at [25, 41] on span "Scheduled Orders" at bounding box center [38, 44] width 43 height 6
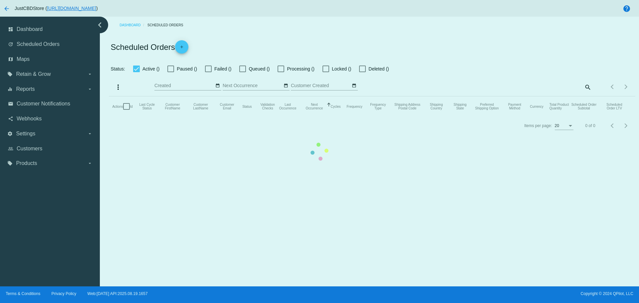
checkbox input "false"
checkbox input "true"
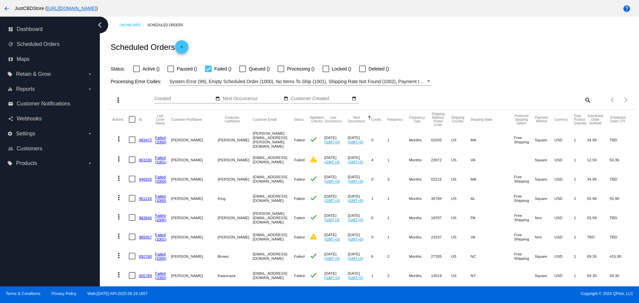
click at [125, 121] on mat-header-cell "Actions" at bounding box center [120, 119] width 17 height 20
click at [133, 118] on div at bounding box center [132, 119] width 7 height 7
click at [132, 123] on input "checkbox" at bounding box center [132, 123] width 0 height 0
checkbox input "true"
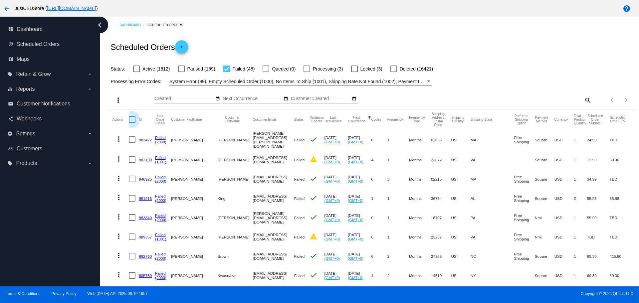
checkbox input "true"
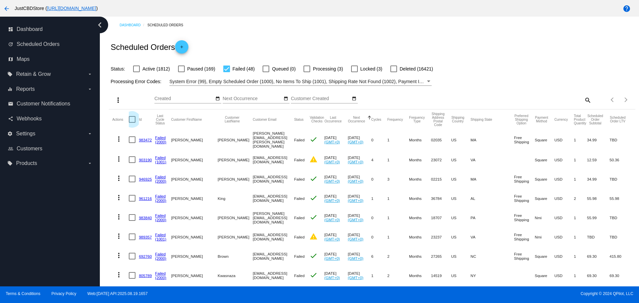
checkbox input "true"
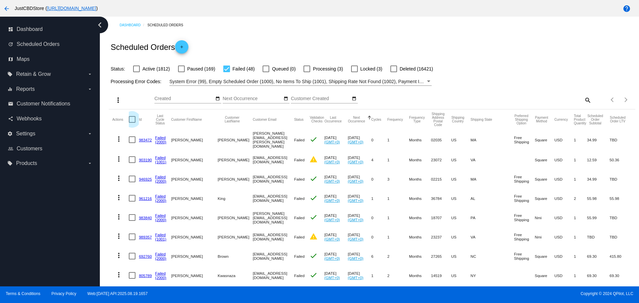
checkbox input "true"
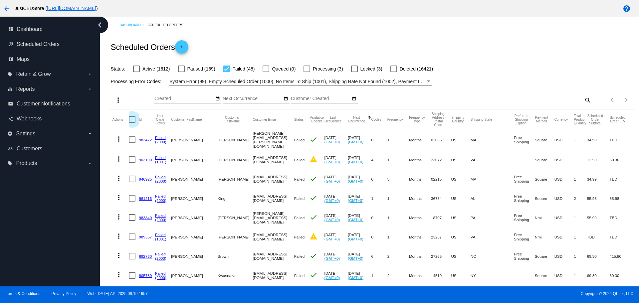
checkbox input "true"
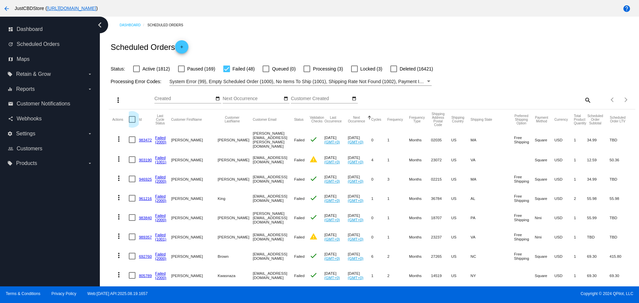
checkbox input "true"
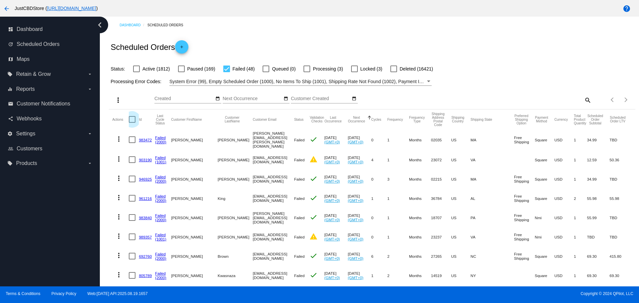
checkbox input "true"
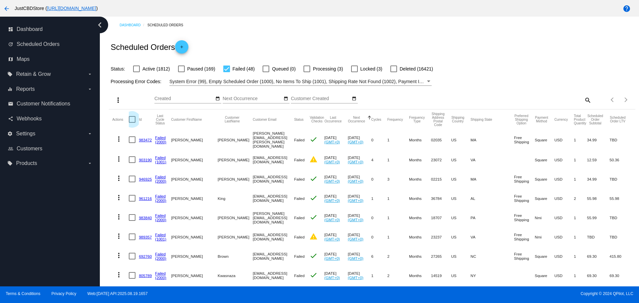
checkbox input "true"
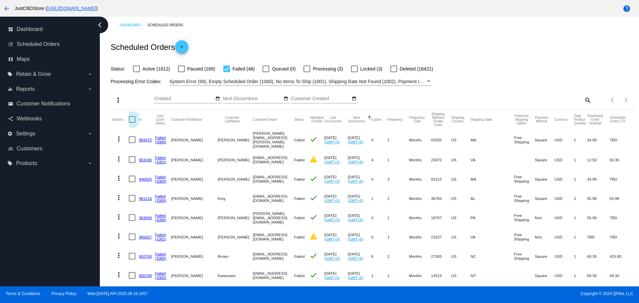
checkbox input "true"
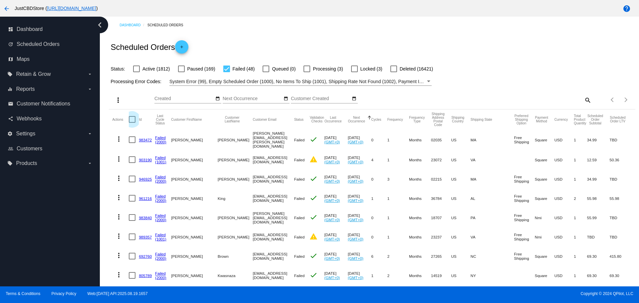
checkbox input "true"
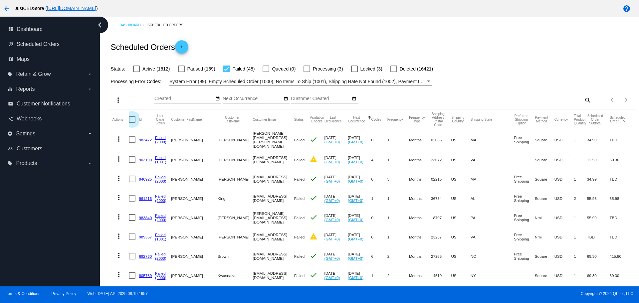
checkbox input "true"
click at [118, 99] on mat-icon "more_vert" at bounding box center [118, 100] width 8 height 8
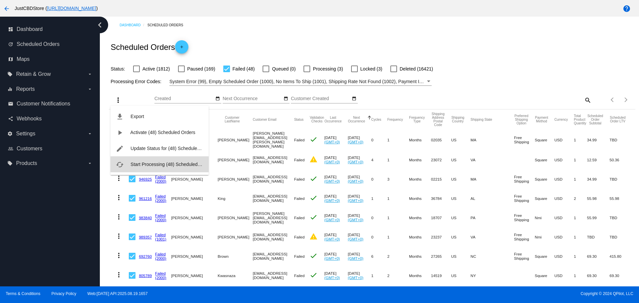
click at [153, 164] on span "Start Processing (48) Scheduled Orders" at bounding box center [171, 164] width 83 height 5
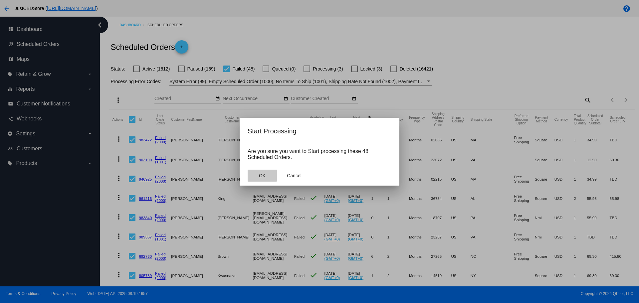
click at [258, 179] on button "OK" at bounding box center [262, 176] width 29 height 12
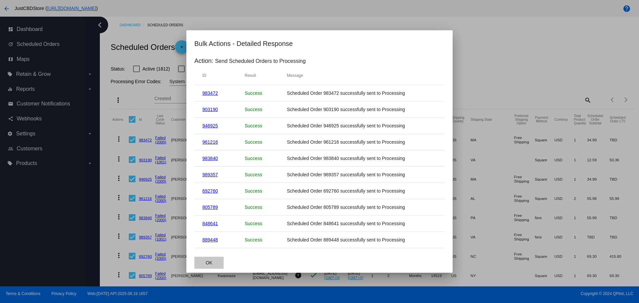
click at [209, 263] on span "OK" at bounding box center [209, 262] width 7 height 5
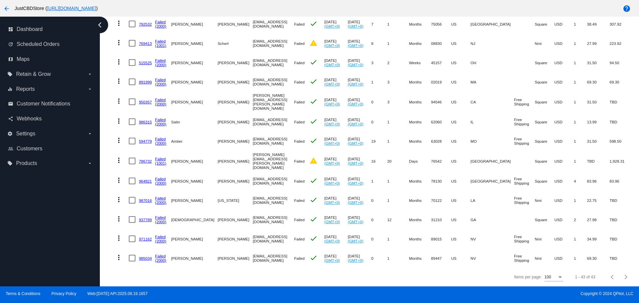
scroll to position [696, 0]
click at [147, 256] on link "985034" at bounding box center [145, 258] width 13 height 4
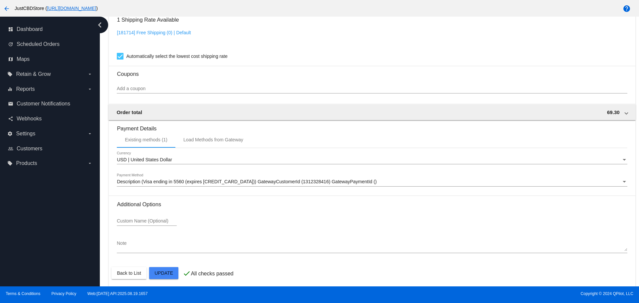
scroll to position [566, 0]
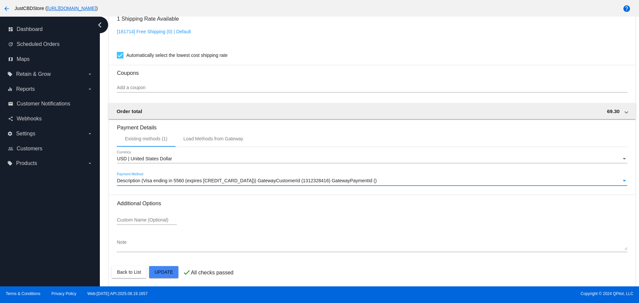
click at [622, 180] on div "Payment Method" at bounding box center [623, 181] width 3 height 2
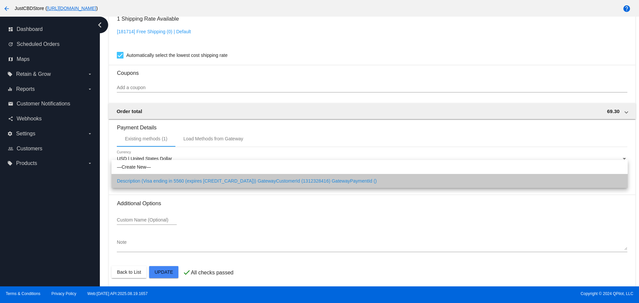
click at [620, 180] on span "Description (Visa ending in 5560 (expires [CREDIT_CARD_DATA])) GatewayCustomerI…" at bounding box center [369, 181] width 505 height 14
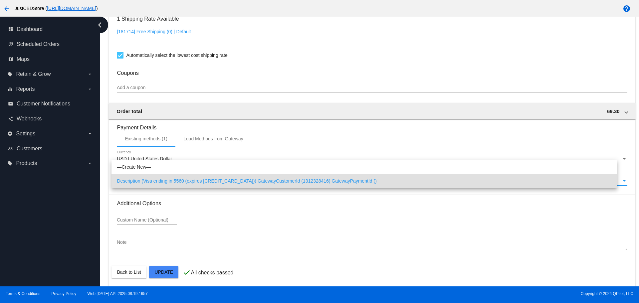
click at [622, 180] on div "Payment Method" at bounding box center [623, 181] width 3 height 2
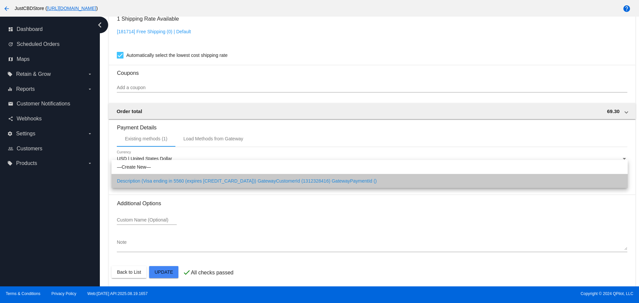
click at [620, 180] on span "Description (Visa ending in 5560 (expires [CREDIT_CARD_DATA])) GatewayCustomerI…" at bounding box center [369, 181] width 505 height 14
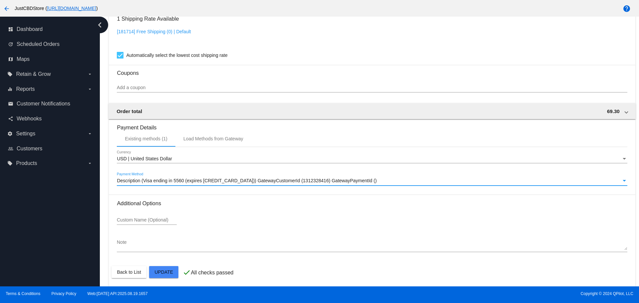
click at [622, 180] on div "Payment Method" at bounding box center [623, 181] width 3 height 2
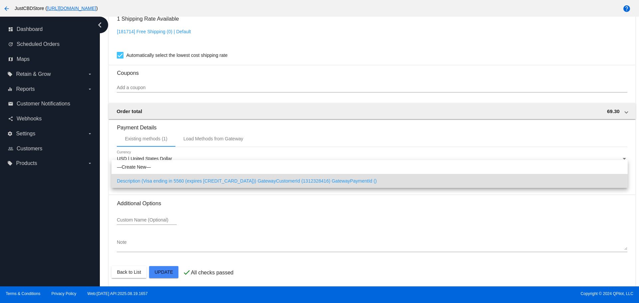
click at [353, 182] on span "Description (Visa ending in 5560 (expires [CREDIT_CARD_DATA])) GatewayCustomerI…" at bounding box center [369, 181] width 505 height 14
click at [350, 182] on div "Description (Visa ending in 5560 (expires [CREDIT_CARD_DATA])) GatewayCustomerI…" at bounding box center [369, 180] width 504 height 5
click at [285, 234] on div at bounding box center [319, 151] width 639 height 303
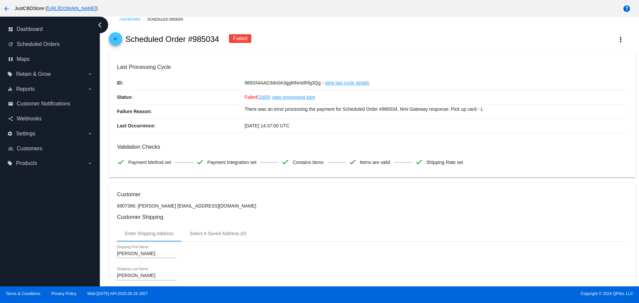
scroll to position [0, 0]
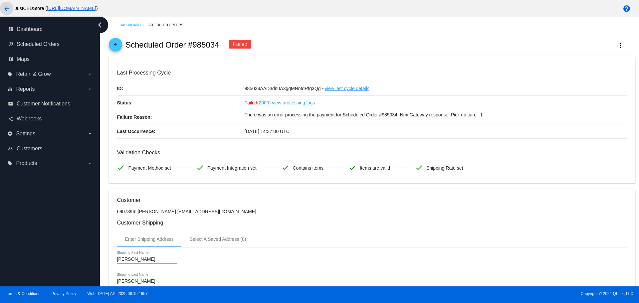
click at [5, 7] on mat-icon "arrow_back" at bounding box center [7, 9] width 8 height 8
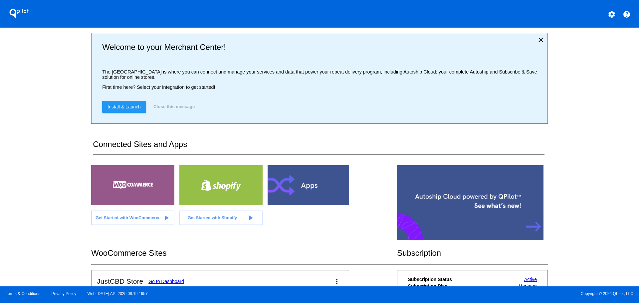
click at [332, 242] on div "WooCommerce Sites" at bounding box center [244, 253] width 306 height 23
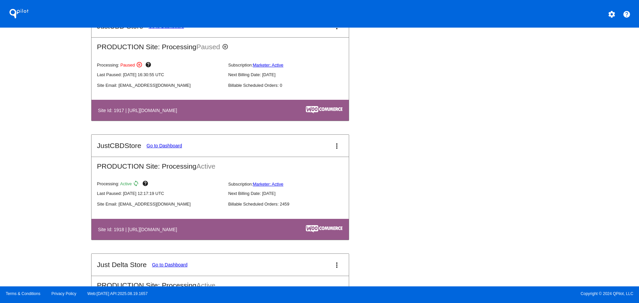
scroll to position [732, 0]
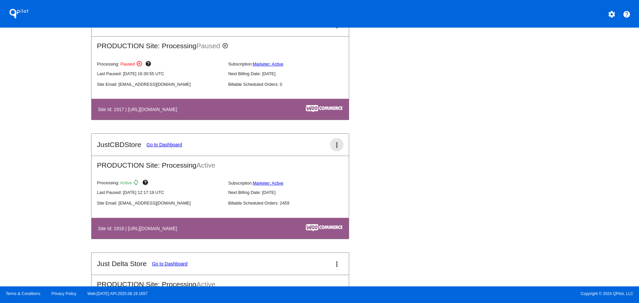
click at [334, 144] on mat-icon "more_vert" at bounding box center [337, 145] width 8 height 8
click at [316, 149] on span "dashboard" at bounding box center [310, 149] width 25 height 6
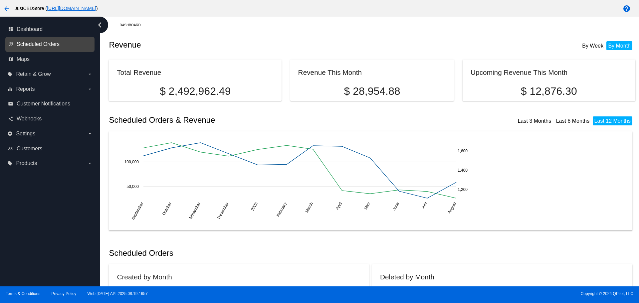
click at [37, 46] on span "Scheduled Orders" at bounding box center [38, 44] width 43 height 6
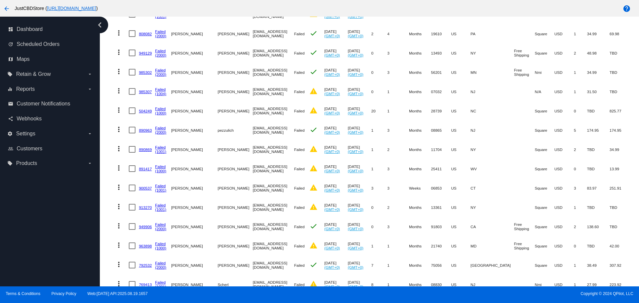
scroll to position [466, 0]
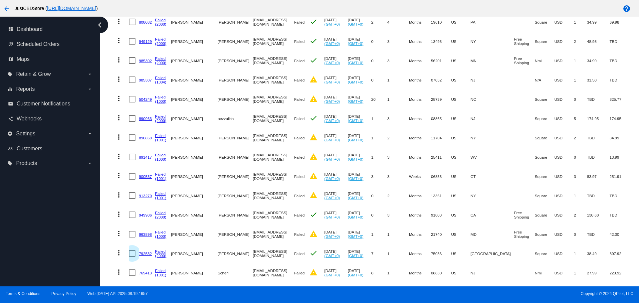
click at [130, 250] on div at bounding box center [132, 253] width 7 height 7
click at [132, 257] on input "checkbox" at bounding box center [132, 257] width 0 height 0
checkbox input "true"
click at [132, 216] on div at bounding box center [132, 215] width 7 height 7
click at [132, 218] on input "checkbox" at bounding box center [132, 218] width 0 height 0
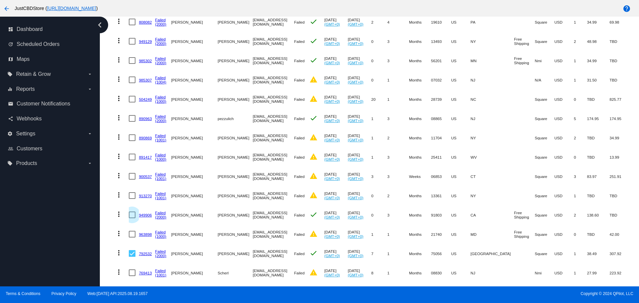
checkbox input "true"
click at [132, 119] on div at bounding box center [132, 118] width 7 height 7
click at [132, 122] on input "checkbox" at bounding box center [132, 122] width 0 height 0
checkbox input "true"
click at [133, 59] on div at bounding box center [132, 60] width 7 height 7
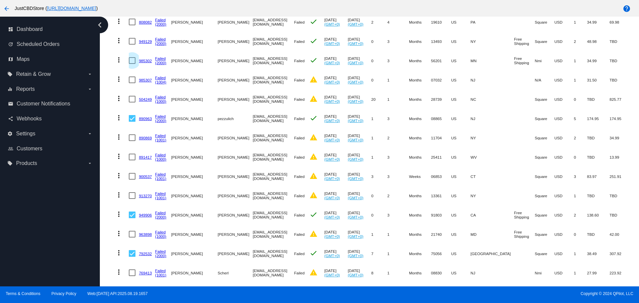
click at [132, 64] on input "checkbox" at bounding box center [132, 64] width 0 height 0
checkbox input "true"
click at [131, 39] on div at bounding box center [132, 41] width 7 height 7
click at [132, 45] on input "checkbox" at bounding box center [132, 45] width 0 height 0
checkbox input "true"
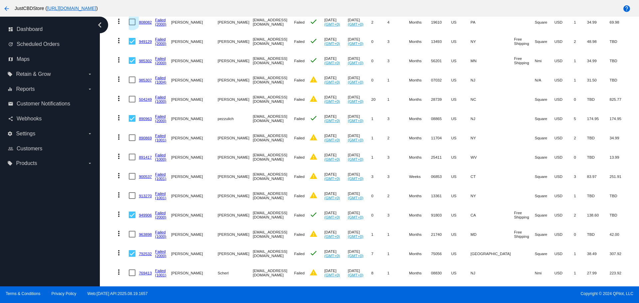
click at [133, 24] on div at bounding box center [132, 22] width 7 height 7
click at [132, 25] on input "checkbox" at bounding box center [132, 25] width 0 height 0
checkbox input "true"
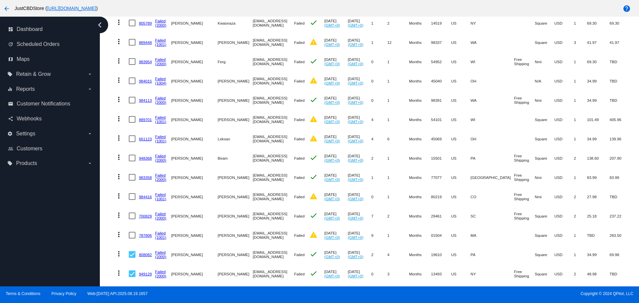
scroll to position [233, 0]
click at [131, 215] on div at bounding box center [132, 216] width 7 height 7
click at [132, 220] on input "checkbox" at bounding box center [132, 220] width 0 height 0
checkbox input "true"
click at [130, 176] on div at bounding box center [132, 177] width 7 height 7
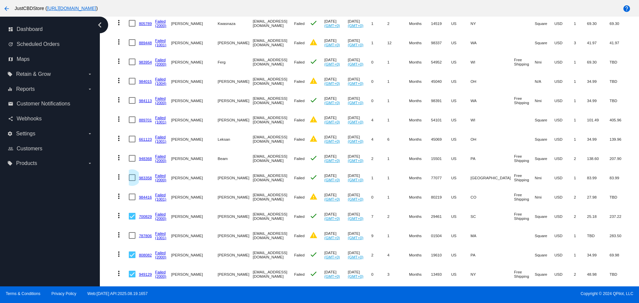
click at [132, 181] on input "checkbox" at bounding box center [132, 181] width 0 height 0
checkbox input "true"
click at [132, 155] on div at bounding box center [132, 158] width 7 height 7
click at [132, 162] on input "checkbox" at bounding box center [132, 162] width 0 height 0
checkbox input "true"
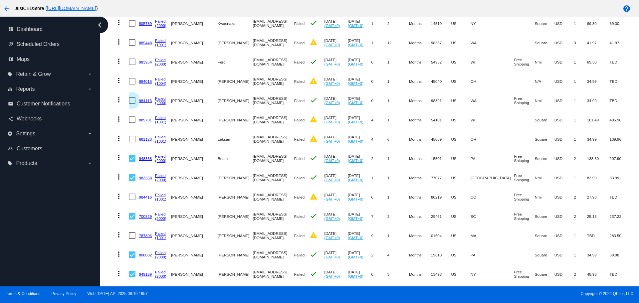
click at [134, 99] on div at bounding box center [132, 100] width 7 height 7
click at [132, 104] on input "checkbox" at bounding box center [132, 104] width 0 height 0
checkbox input "true"
click at [133, 60] on div at bounding box center [132, 62] width 7 height 7
click at [132, 65] on input "checkbox" at bounding box center [132, 65] width 0 height 0
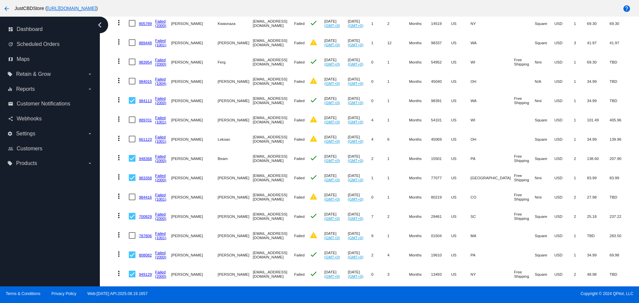
checkbox input "true"
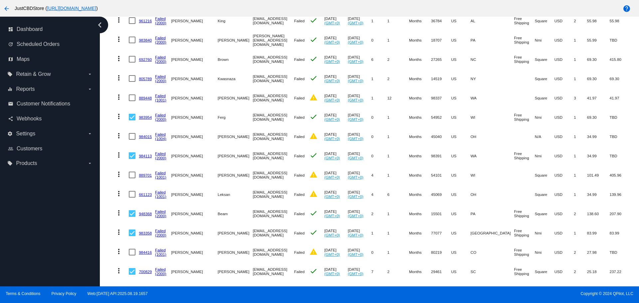
scroll to position [166, 0]
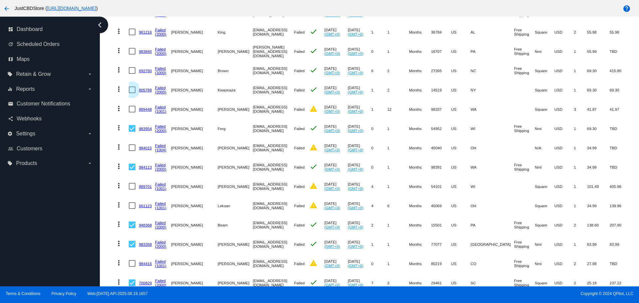
click at [130, 90] on div at bounding box center [132, 90] width 7 height 7
click at [132, 93] on input "checkbox" at bounding box center [132, 93] width 0 height 0
checkbox input "true"
click at [133, 70] on div at bounding box center [132, 70] width 7 height 7
click at [132, 74] on input "checkbox" at bounding box center [132, 74] width 0 height 0
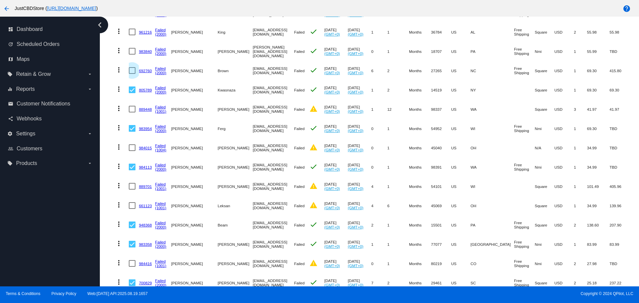
checkbox input "true"
click at [132, 48] on div at bounding box center [132, 51] width 7 height 7
click at [132, 55] on input "checkbox" at bounding box center [132, 55] width 0 height 0
checkbox input "true"
click at [134, 32] on div at bounding box center [132, 32] width 7 height 7
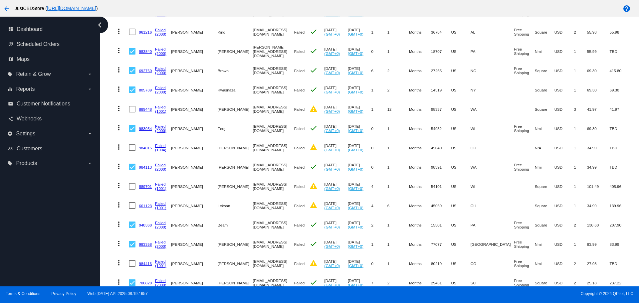
click at [132, 35] on input "checkbox" at bounding box center [132, 35] width 0 height 0
checkbox input "true"
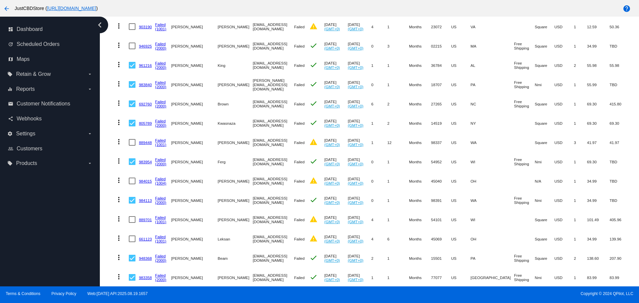
click at [133, 46] on div at bounding box center [132, 46] width 7 height 7
click at [132, 49] on input "checkbox" at bounding box center [132, 49] width 0 height 0
checkbox input "true"
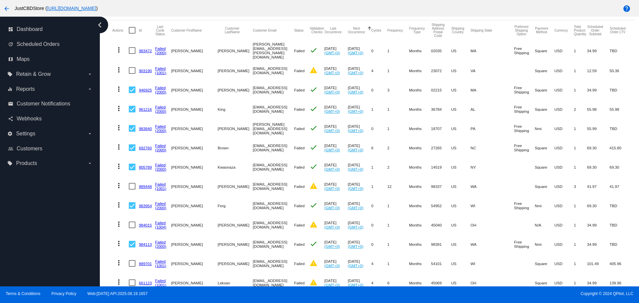
scroll to position [67, 0]
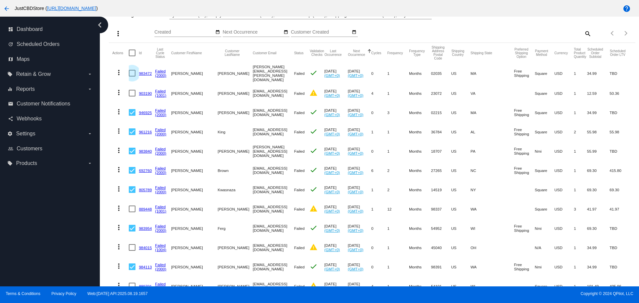
click at [129, 72] on div at bounding box center [132, 73] width 7 height 7
click at [132, 77] on input "checkbox" at bounding box center [132, 77] width 0 height 0
checkbox input "true"
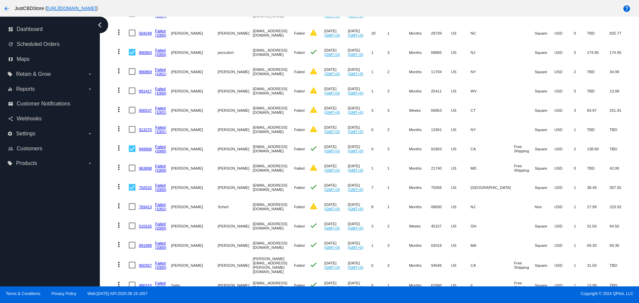
scroll to position [532, 0]
click at [133, 222] on div at bounding box center [132, 225] width 7 height 7
click at [132, 229] on input "checkbox" at bounding box center [132, 229] width 0 height 0
checkbox input "true"
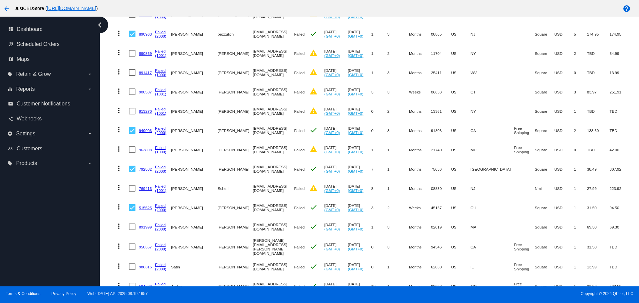
scroll to position [566, 0]
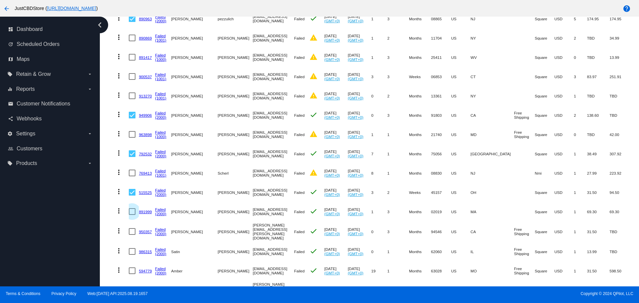
click at [131, 210] on div at bounding box center [132, 211] width 7 height 7
click at [132, 215] on input "checkbox" at bounding box center [132, 215] width 0 height 0
checkbox input "true"
click at [132, 233] on div at bounding box center [132, 231] width 7 height 7
click at [132, 235] on input "checkbox" at bounding box center [132, 235] width 0 height 0
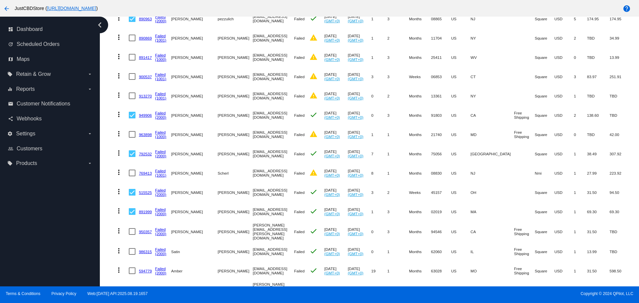
checkbox input "true"
click at [132, 251] on div at bounding box center [132, 251] width 7 height 7
click at [132, 255] on input "checkbox" at bounding box center [132, 255] width 0 height 0
checkbox input "true"
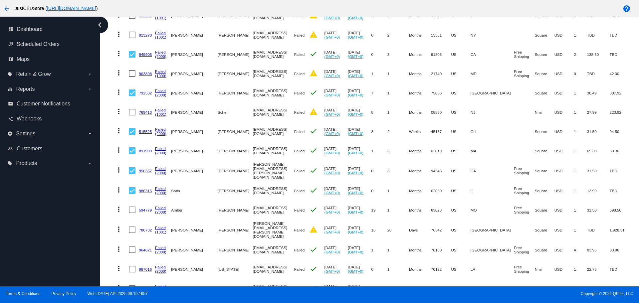
scroll to position [632, 0]
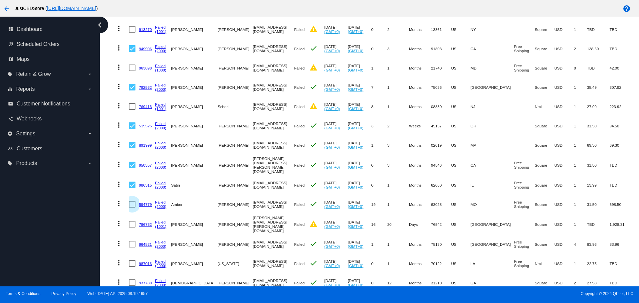
click at [132, 201] on div at bounding box center [132, 204] width 7 height 7
click at [132, 208] on input "checkbox" at bounding box center [132, 208] width 0 height 0
checkbox input "true"
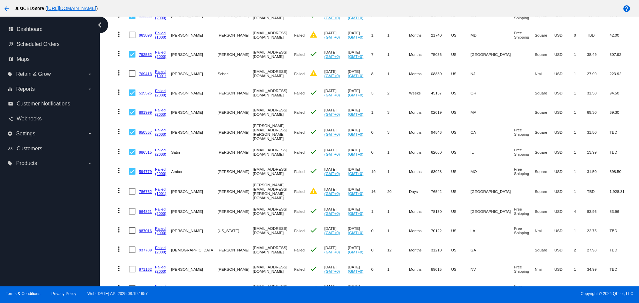
scroll to position [665, 0]
click at [129, 208] on div at bounding box center [132, 211] width 7 height 7
click at [132, 214] on input "checkbox" at bounding box center [132, 214] width 0 height 0
checkbox input "true"
click at [129, 227] on div at bounding box center [132, 230] width 7 height 7
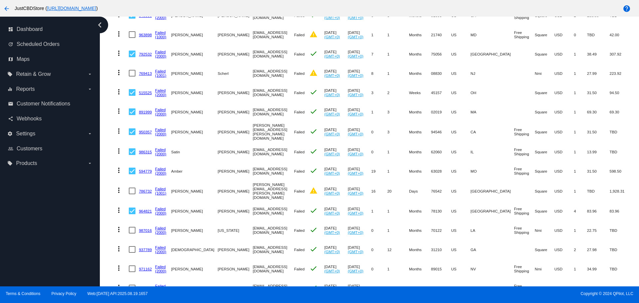
click at [132, 234] on input "checkbox" at bounding box center [132, 234] width 0 height 0
checkbox input "true"
click at [132, 247] on div at bounding box center [132, 249] width 7 height 7
click at [132, 253] on input "checkbox" at bounding box center [132, 253] width 0 height 0
checkbox input "true"
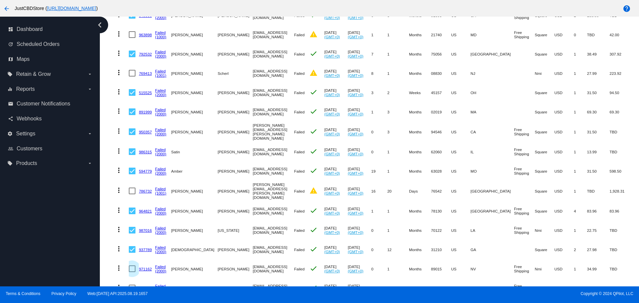
click at [130, 266] on div at bounding box center [132, 268] width 7 height 7
click at [132, 272] on input "checkbox" at bounding box center [132, 272] width 0 height 0
checkbox input "true"
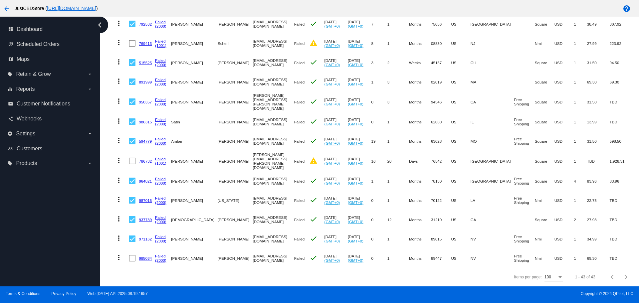
click at [131, 257] on mat-cell at bounding box center [134, 258] width 10 height 19
click at [131, 255] on div at bounding box center [132, 258] width 7 height 7
click at [132, 262] on input "checkbox" at bounding box center [132, 262] width 0 height 0
checkbox input "true"
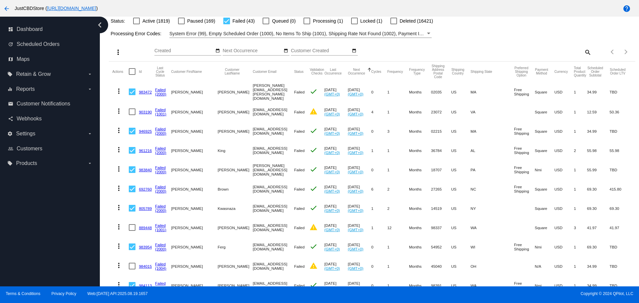
scroll to position [31, 0]
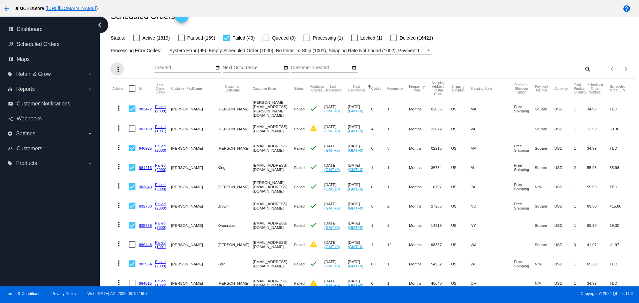
click at [116, 66] on mat-icon "more_vert" at bounding box center [118, 69] width 8 height 8
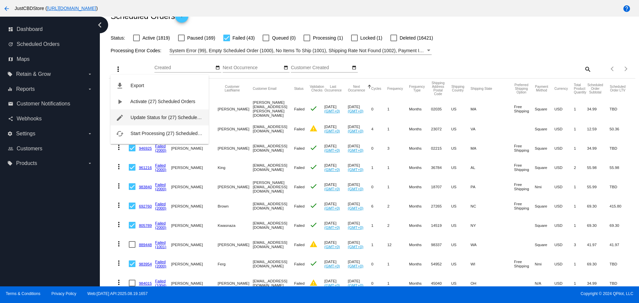
click at [151, 117] on span "Update Status for (27) Scheduled Orders" at bounding box center [172, 117] width 85 height 5
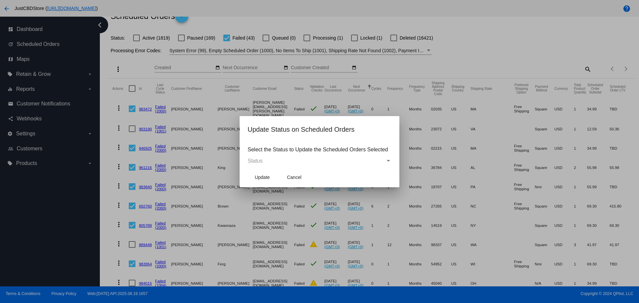
click at [254, 159] on span "Status" at bounding box center [255, 161] width 15 height 6
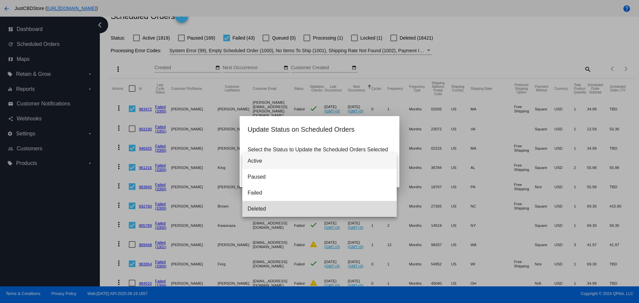
click at [264, 207] on span "Deleted" at bounding box center [320, 209] width 144 height 16
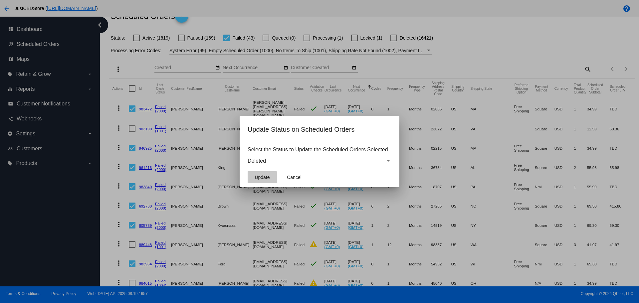
click at [265, 178] on span "Update" at bounding box center [262, 177] width 15 height 5
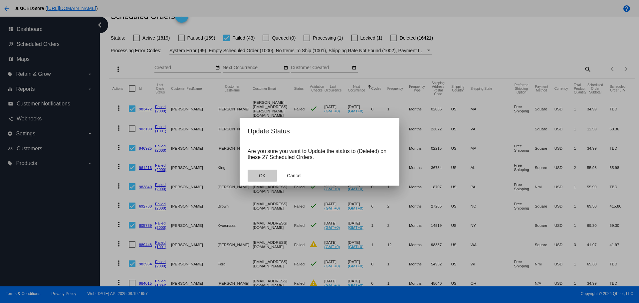
click at [263, 178] on span "OK" at bounding box center [262, 175] width 7 height 5
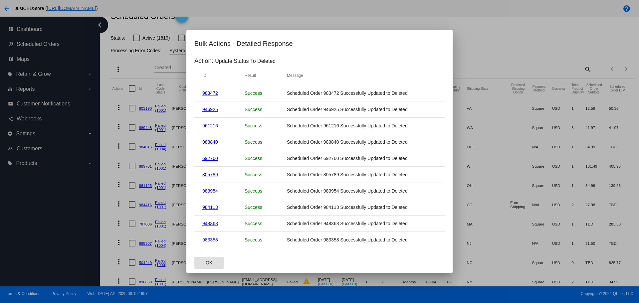
click at [211, 264] on span "OK" at bounding box center [209, 262] width 7 height 5
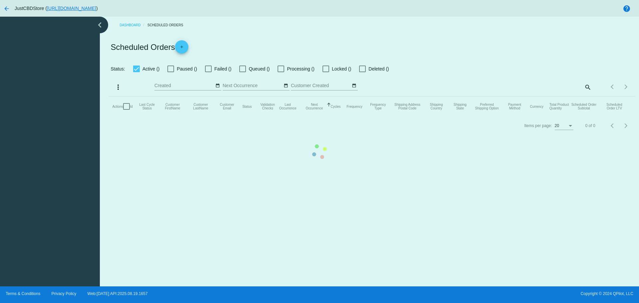
checkbox input "false"
checkbox input "true"
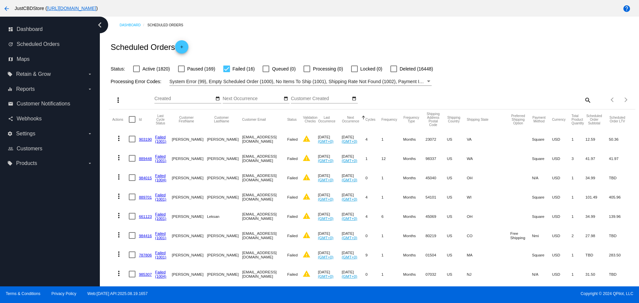
click at [145, 140] on link "903190" at bounding box center [145, 139] width 13 height 4
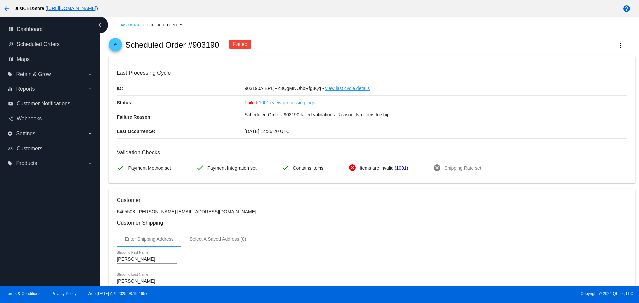
click at [118, 44] on mat-icon "arrow_back" at bounding box center [115, 46] width 8 height 8
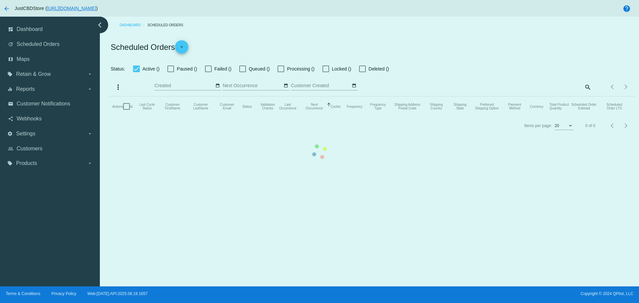
checkbox input "false"
checkbox input "true"
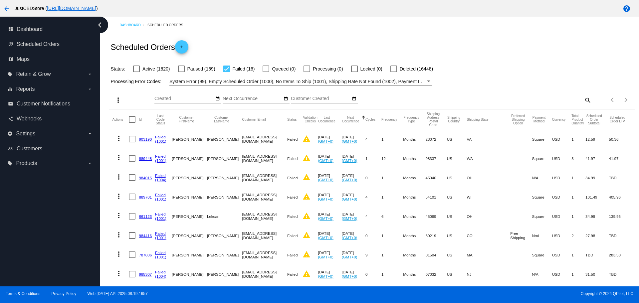
click at [146, 159] on link "889448" at bounding box center [145, 158] width 13 height 4
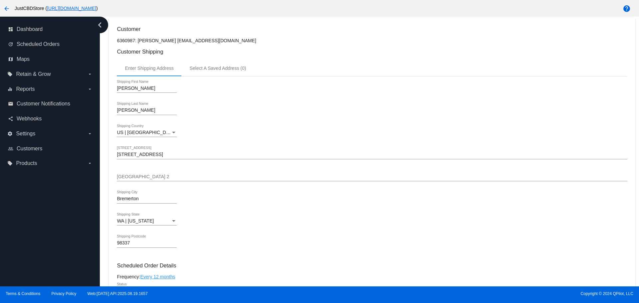
scroll to position [166, 0]
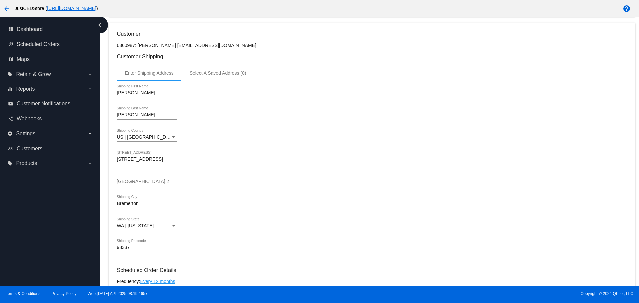
click at [6, 8] on mat-icon "arrow_back" at bounding box center [7, 9] width 8 height 8
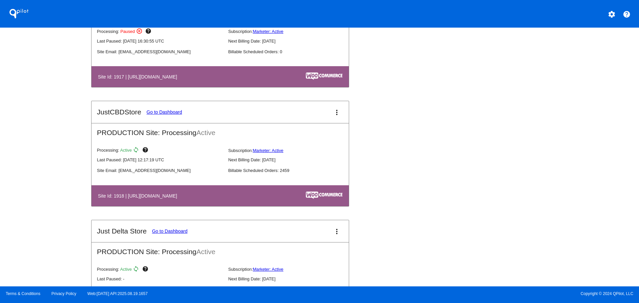
scroll to position [765, 0]
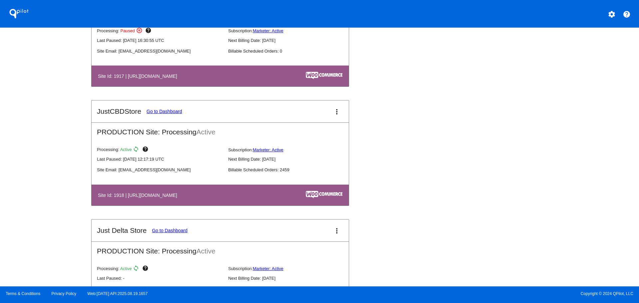
click at [167, 110] on link "Go to Dashboard" at bounding box center [164, 111] width 36 height 5
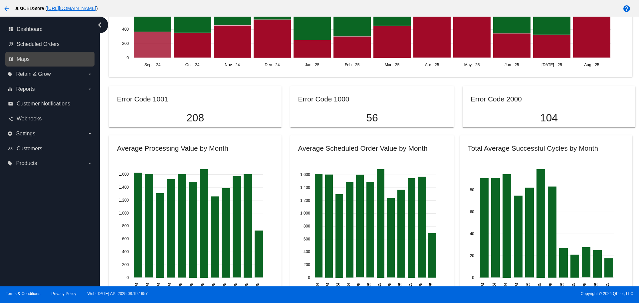
scroll to position [566, 0]
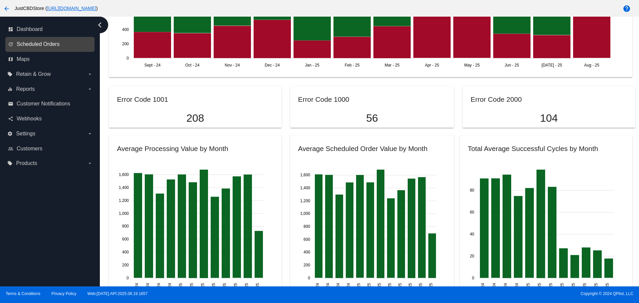
click at [41, 46] on span "Scheduled Orders" at bounding box center [38, 44] width 43 height 6
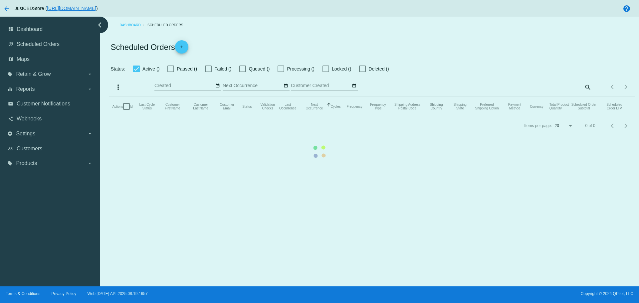
checkbox input "false"
checkbox input "true"
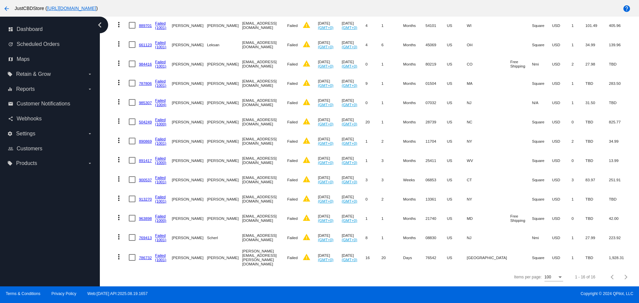
scroll to position [175, 0]
click at [141, 256] on link "786732" at bounding box center [145, 258] width 13 height 4
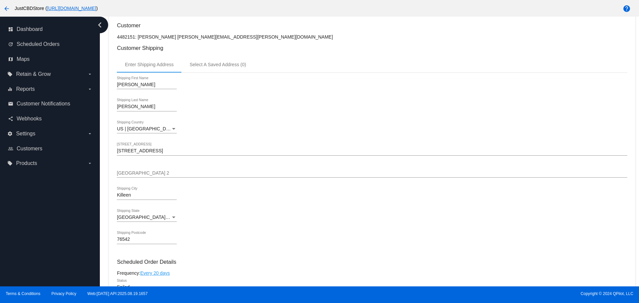
scroll to position [166, 0]
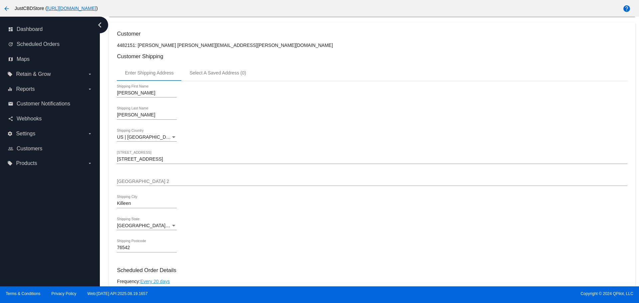
click at [100, 25] on icon "chevron_left" at bounding box center [99, 25] width 11 height 11
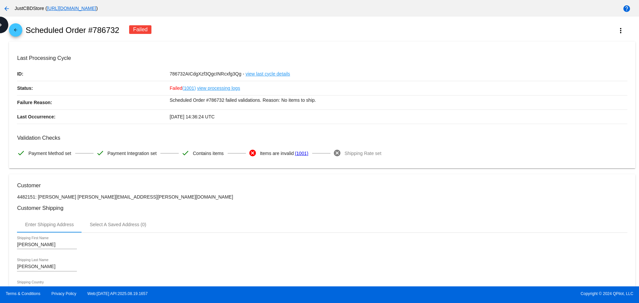
scroll to position [0, 0]
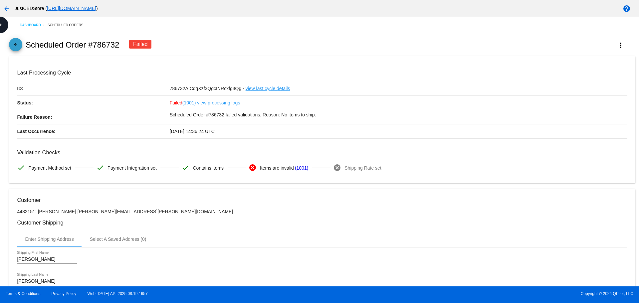
click at [14, 46] on mat-icon "arrow_back" at bounding box center [16, 46] width 8 height 8
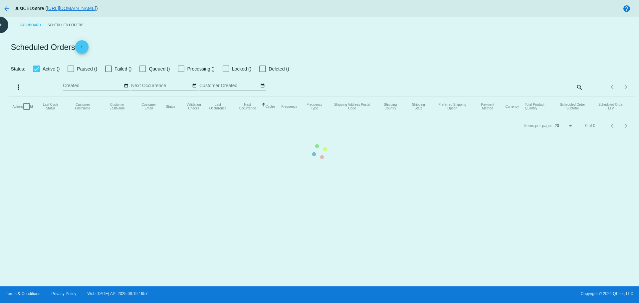
checkbox input "false"
checkbox input "true"
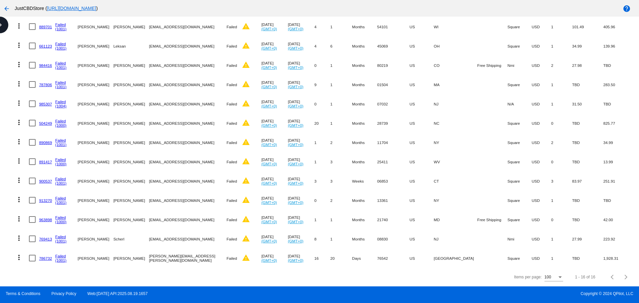
scroll to position [175, 0]
click at [45, 237] on link "769413" at bounding box center [45, 239] width 13 height 4
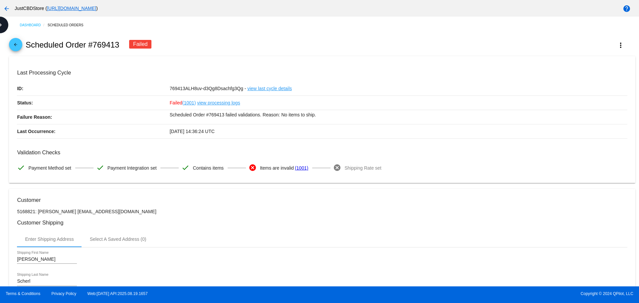
click at [18, 47] on mat-icon "arrow_back" at bounding box center [16, 46] width 8 height 8
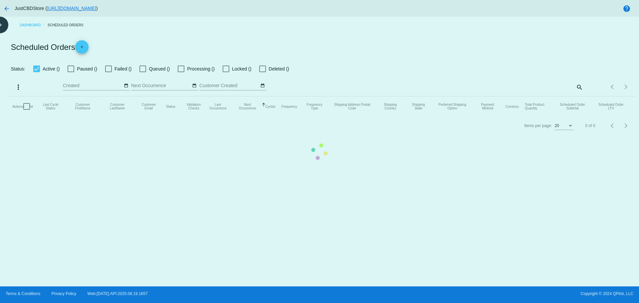
checkbox input "false"
checkbox input "true"
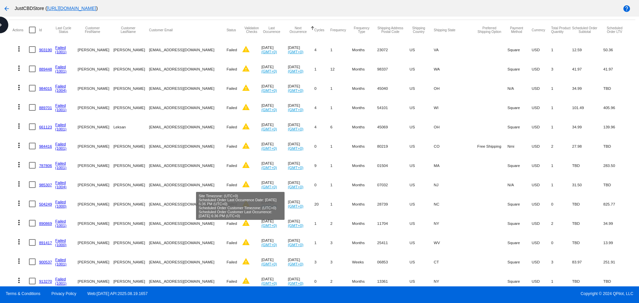
scroll to position [175, 0]
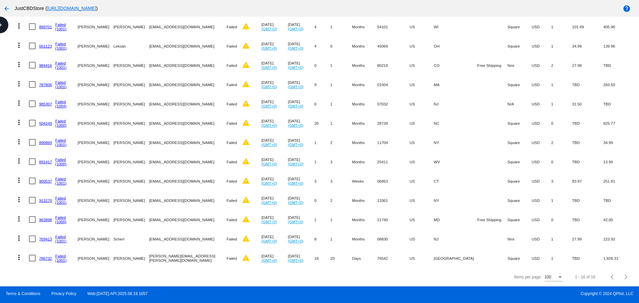
click at [41, 218] on link "963898" at bounding box center [45, 220] width 13 height 4
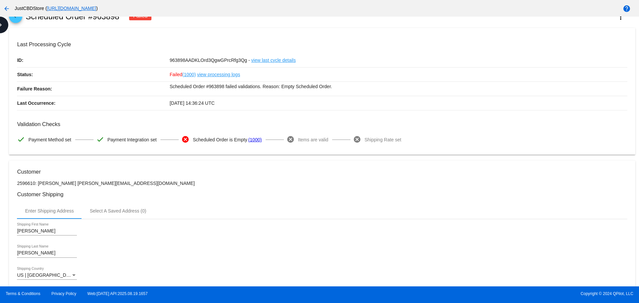
scroll to position [23, 0]
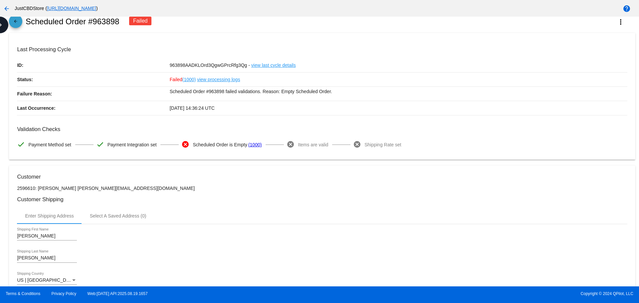
click at [15, 20] on mat-icon "arrow_back" at bounding box center [16, 23] width 8 height 8
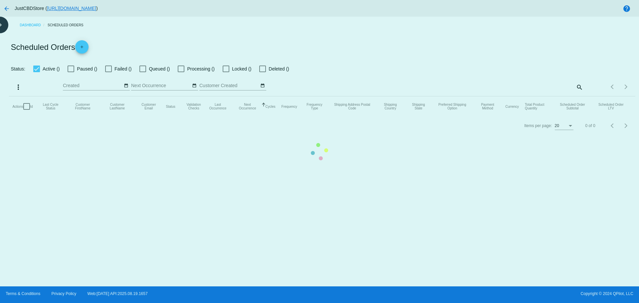
checkbox input "false"
checkbox input "true"
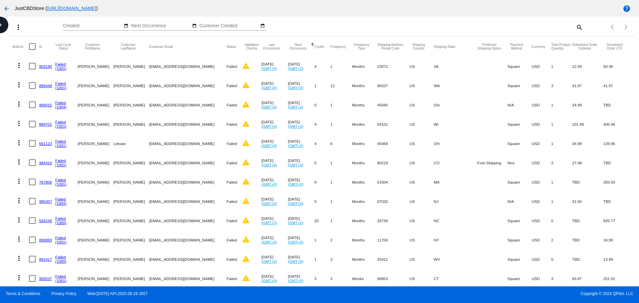
scroll to position [100, 0]
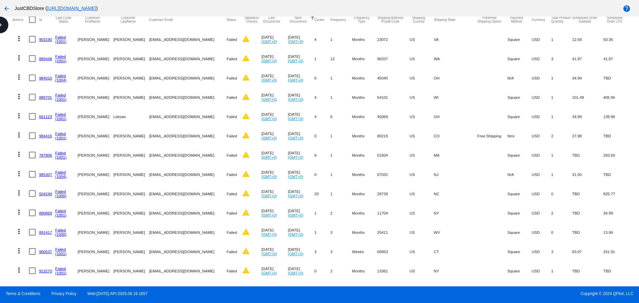
click at [32, 231] on div at bounding box center [32, 232] width 7 height 7
click at [32, 236] on input "checkbox" at bounding box center [32, 236] width 0 height 0
checkbox input "true"
click at [33, 193] on div at bounding box center [32, 193] width 7 height 7
click at [32, 197] on input "checkbox" at bounding box center [32, 197] width 0 height 0
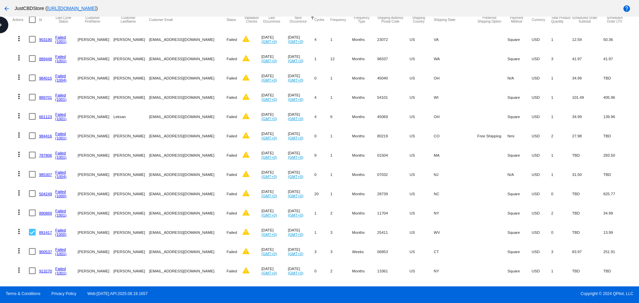
checkbox input "true"
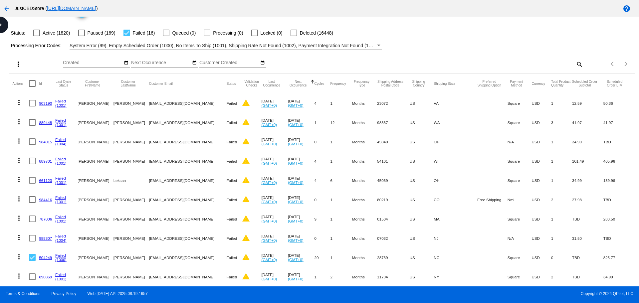
scroll to position [33, 0]
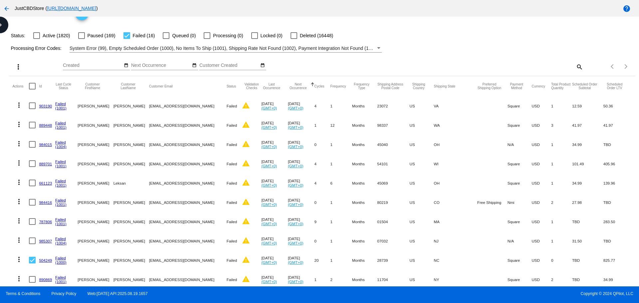
click at [19, 68] on mat-icon "more_vert" at bounding box center [18, 67] width 8 height 8
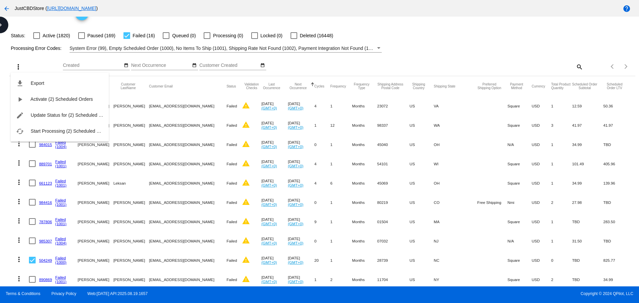
click at [18, 68] on div "file_download Export play_arrow Activate (2) Scheduled Orders edit Update Statu…" at bounding box center [60, 101] width 98 height 82
click at [46, 113] on span "Update Status for (2) Scheduled Orders" at bounding box center [72, 114] width 82 height 5
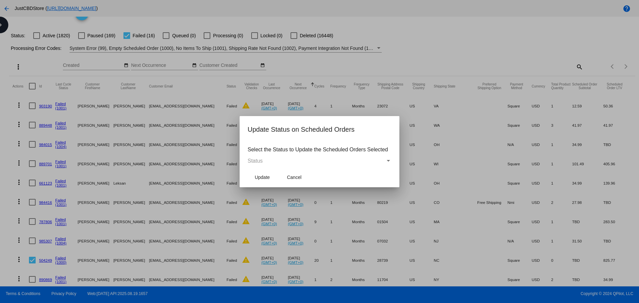
click at [282, 163] on div "Status" at bounding box center [317, 161] width 138 height 6
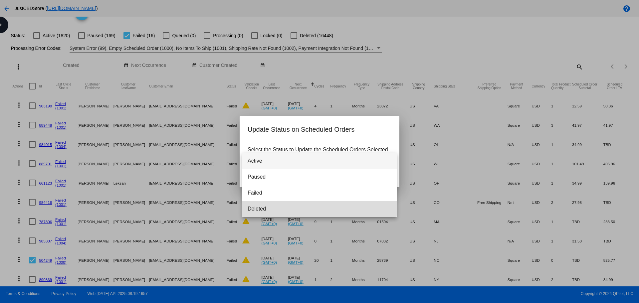
click at [284, 203] on span "Deleted" at bounding box center [320, 209] width 144 height 16
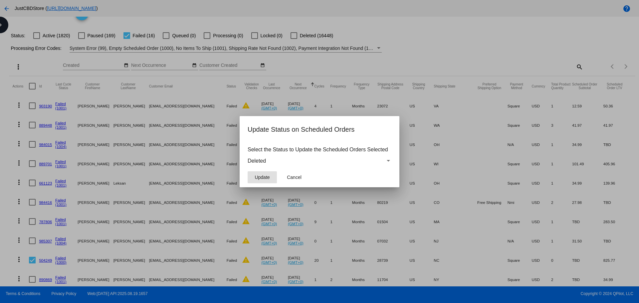
click at [270, 177] on button "Update" at bounding box center [262, 177] width 29 height 12
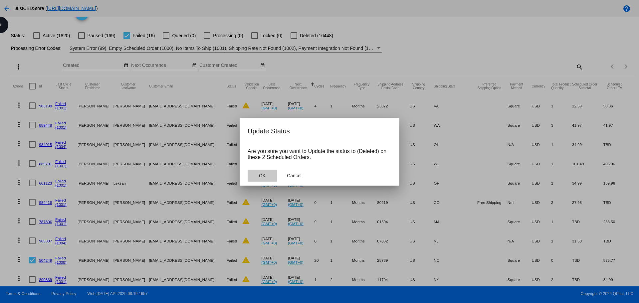
click at [266, 180] on button "OK" at bounding box center [262, 176] width 29 height 12
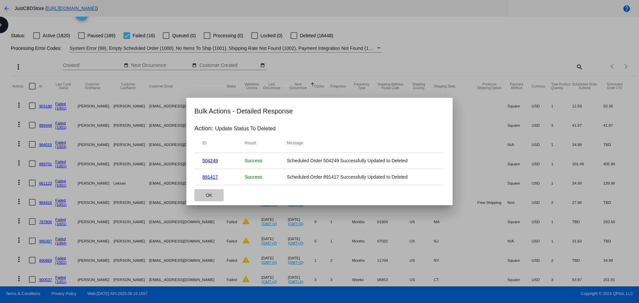
click at [208, 197] on span "OK" at bounding box center [209, 195] width 7 height 5
